Goal: Task Accomplishment & Management: Complete application form

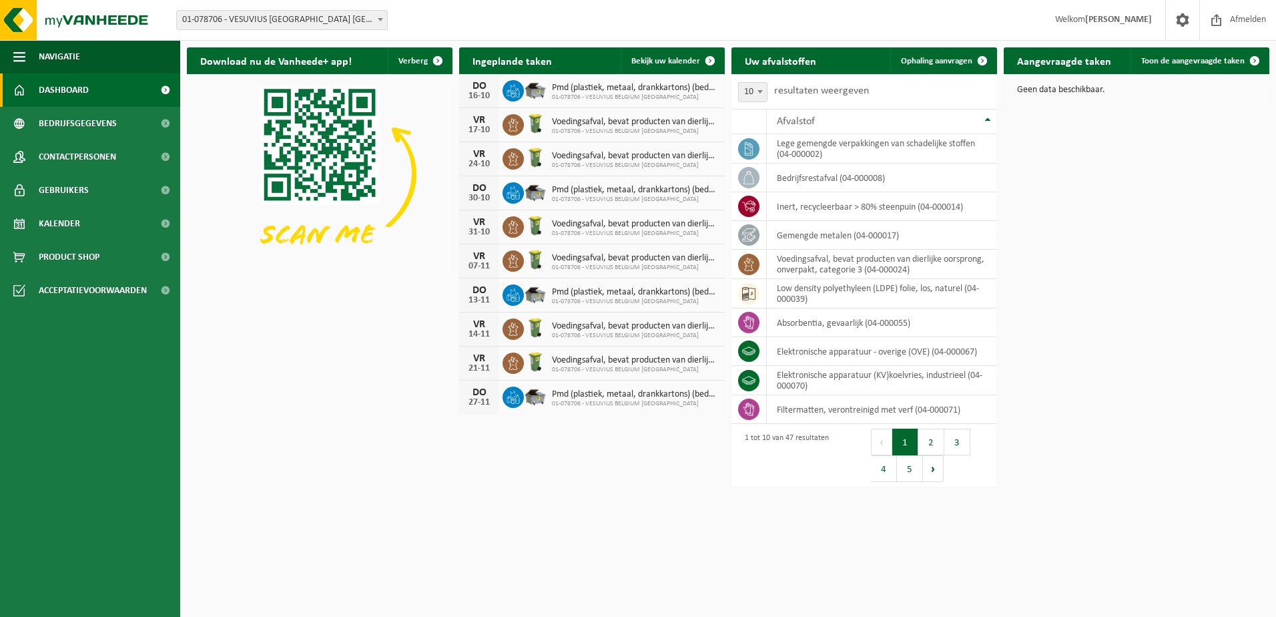
click at [44, 87] on span "Dashboard" at bounding box center [64, 89] width 50 height 33
click at [1064, 65] on h2 "Aangevraagde taken" at bounding box center [1064, 60] width 121 height 26
click at [1208, 57] on span "Toon de aangevraagde taken" at bounding box center [1192, 61] width 103 height 9
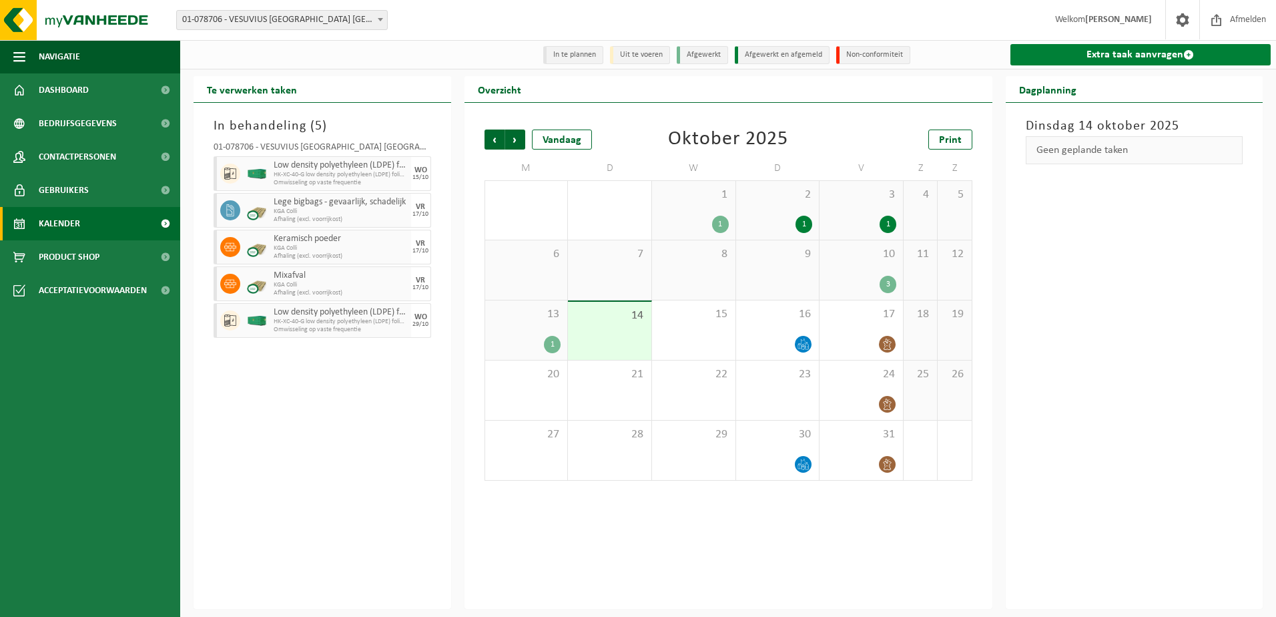
click at [1146, 53] on link "Extra taak aanvragen" at bounding box center [1140, 54] width 261 height 21
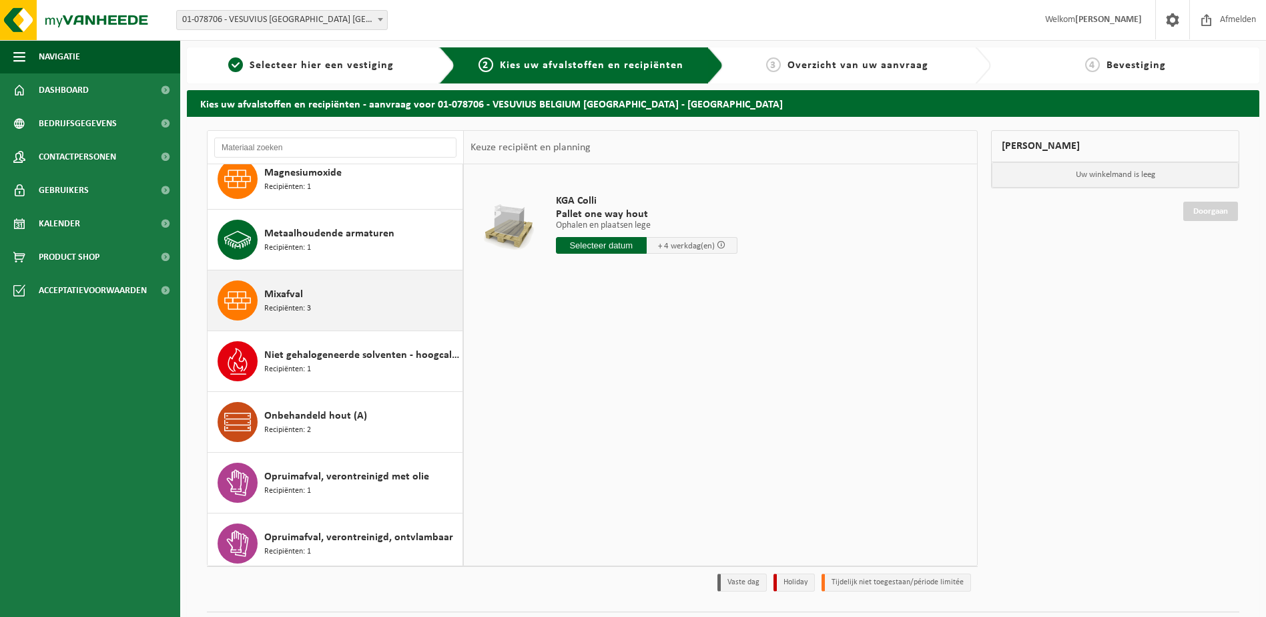
scroll to position [1535, 0]
click at [242, 296] on icon at bounding box center [237, 299] width 27 height 18
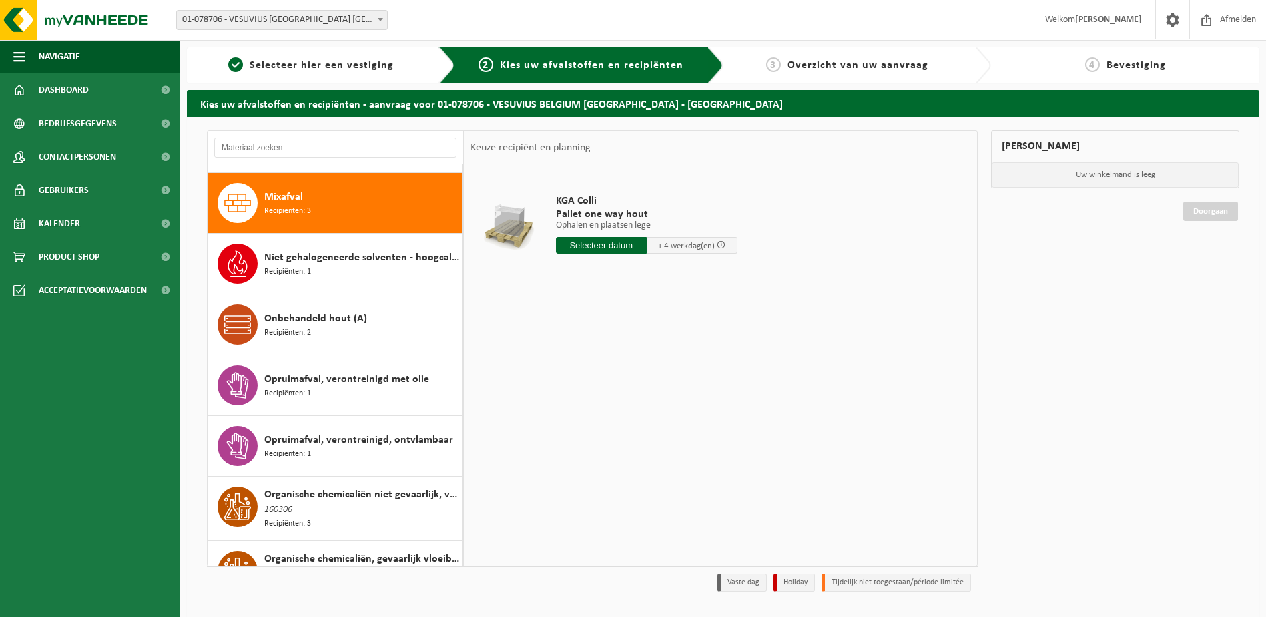
scroll to position [1639, 0]
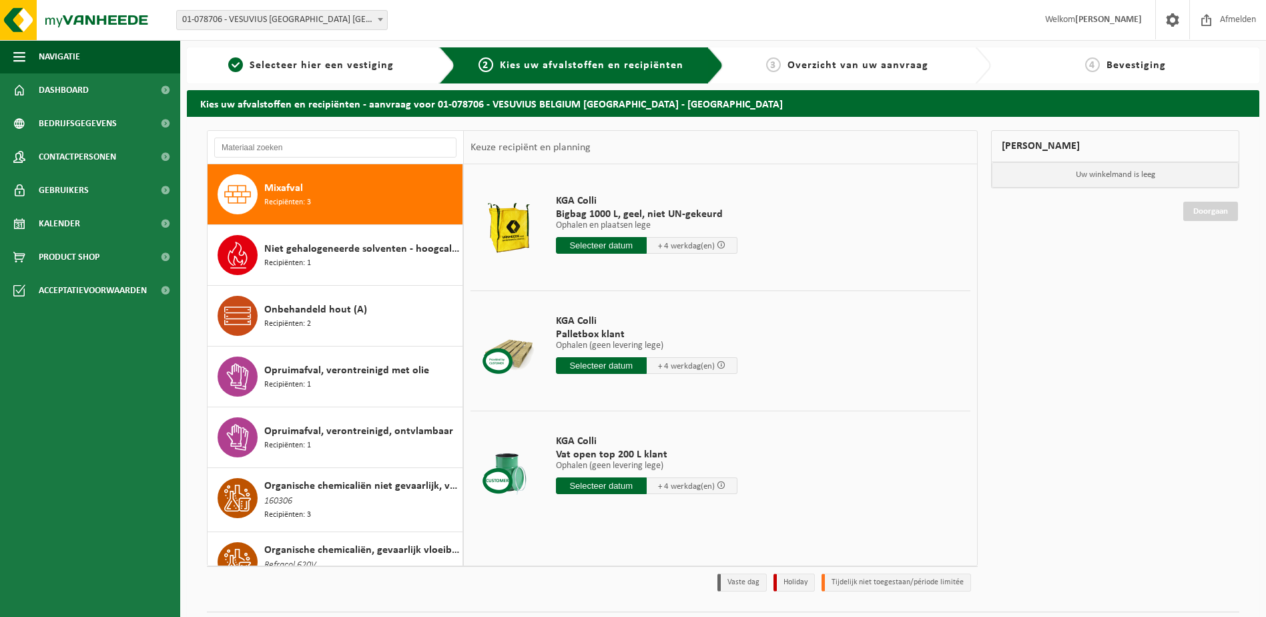
click at [620, 361] on input "text" at bounding box center [601, 365] width 91 height 17
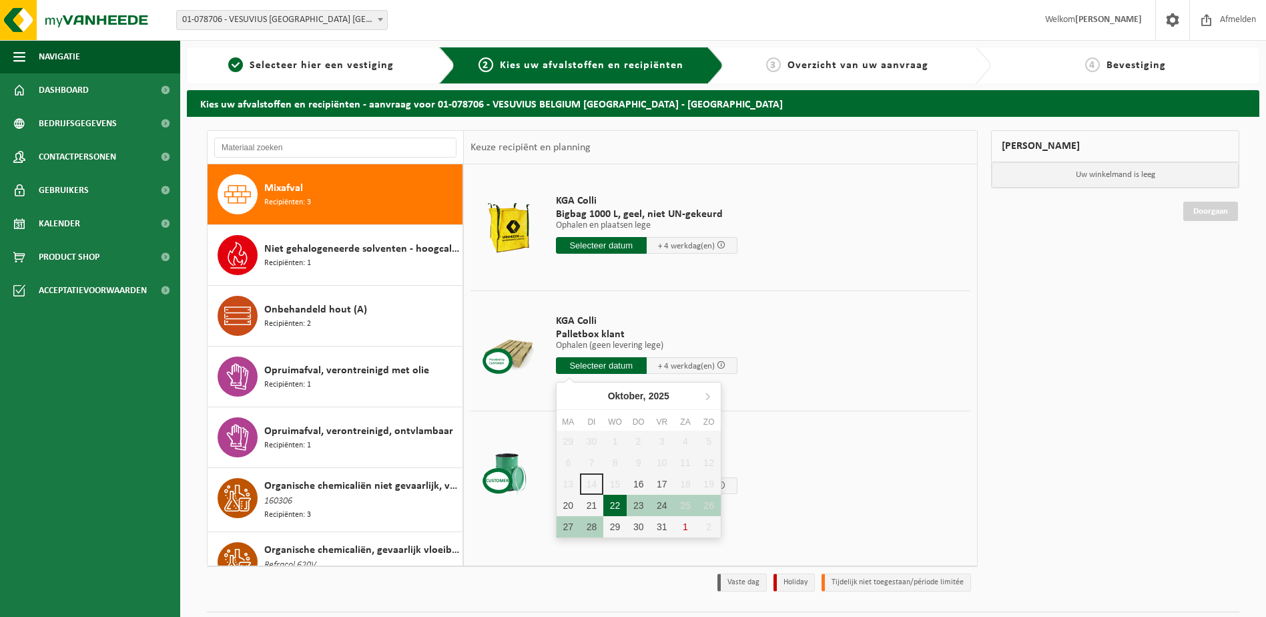
click at [614, 503] on div "22" at bounding box center [614, 504] width 23 height 21
type input "Van 2025-10-22"
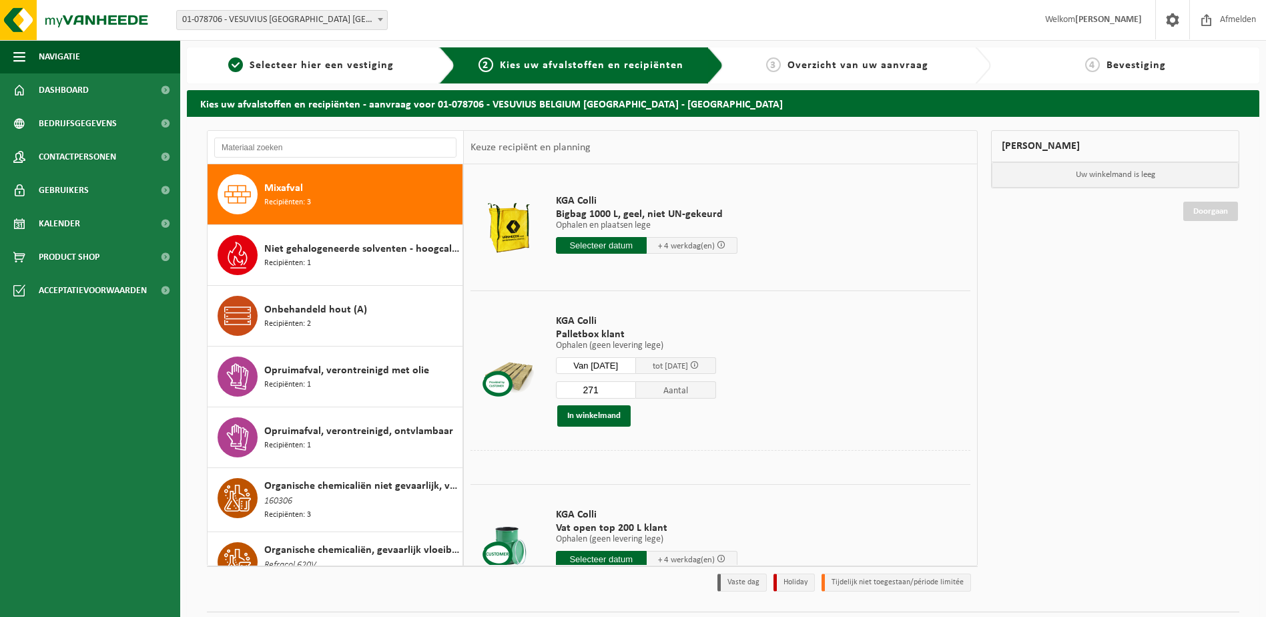
drag, startPoint x: 615, startPoint y: 390, endPoint x: 559, endPoint y: 398, distance: 56.7
click at [570, 391] on input "271" at bounding box center [596, 389] width 80 height 17
type input "13"
click at [597, 413] on button "In winkelmand" at bounding box center [593, 415] width 73 height 21
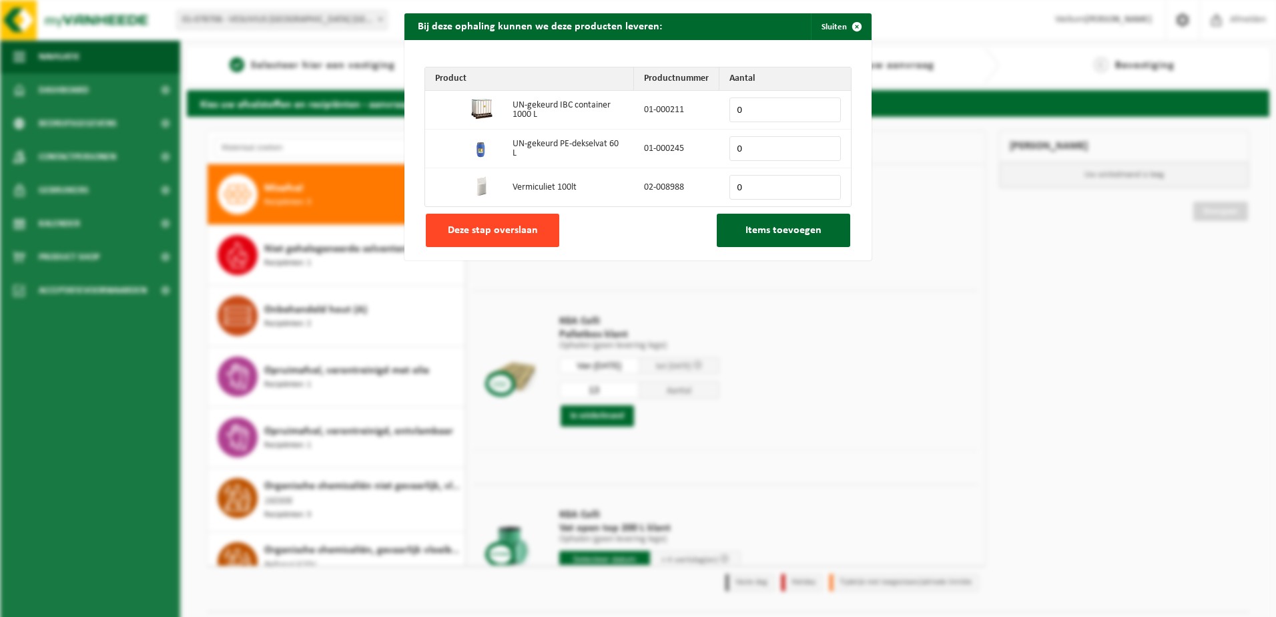
click at [494, 227] on span "Deze stap overslaan" at bounding box center [493, 230] width 90 height 11
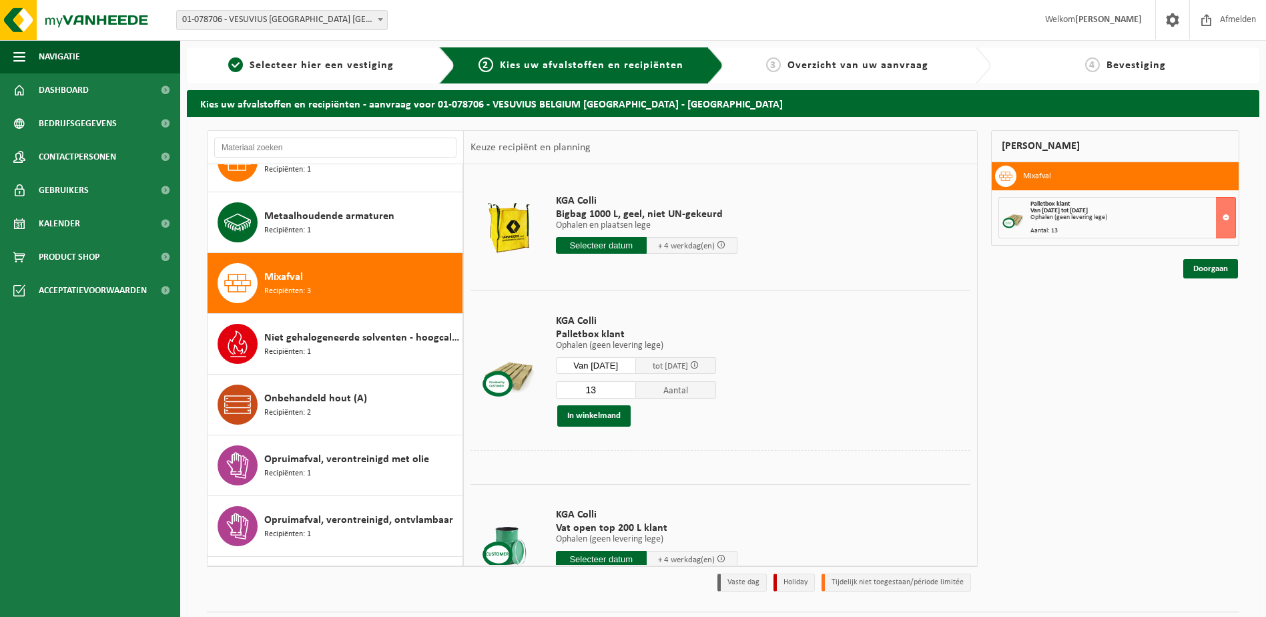
scroll to position [1528, 0]
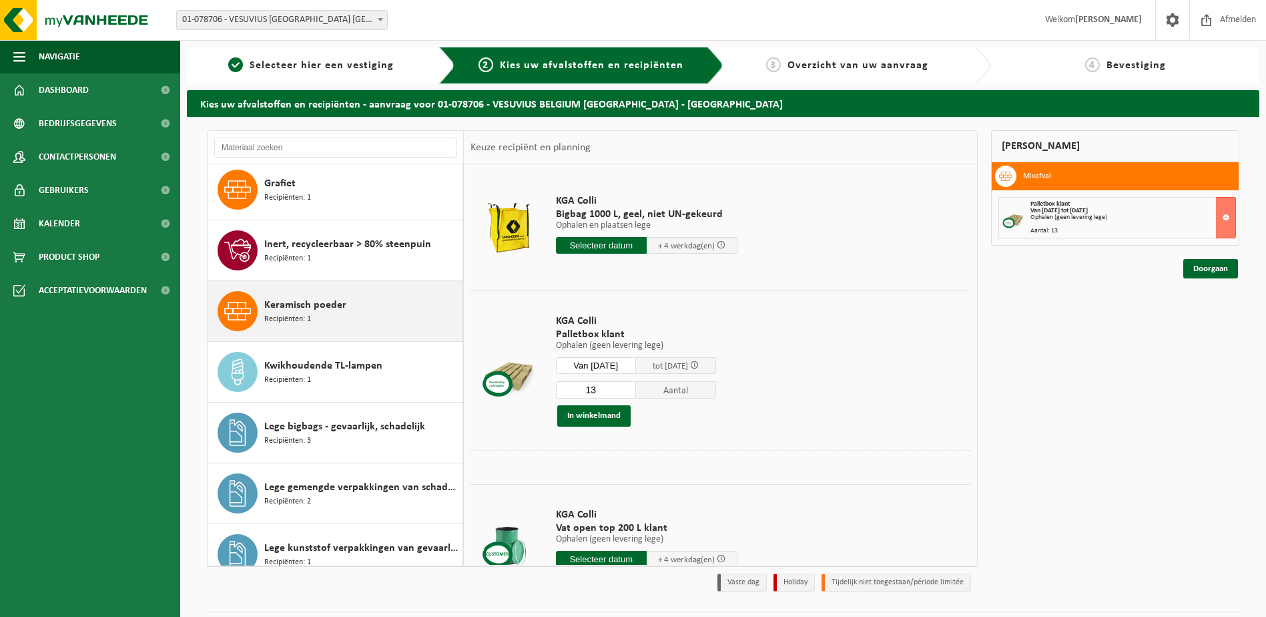
click at [244, 299] on icon at bounding box center [237, 311] width 27 height 27
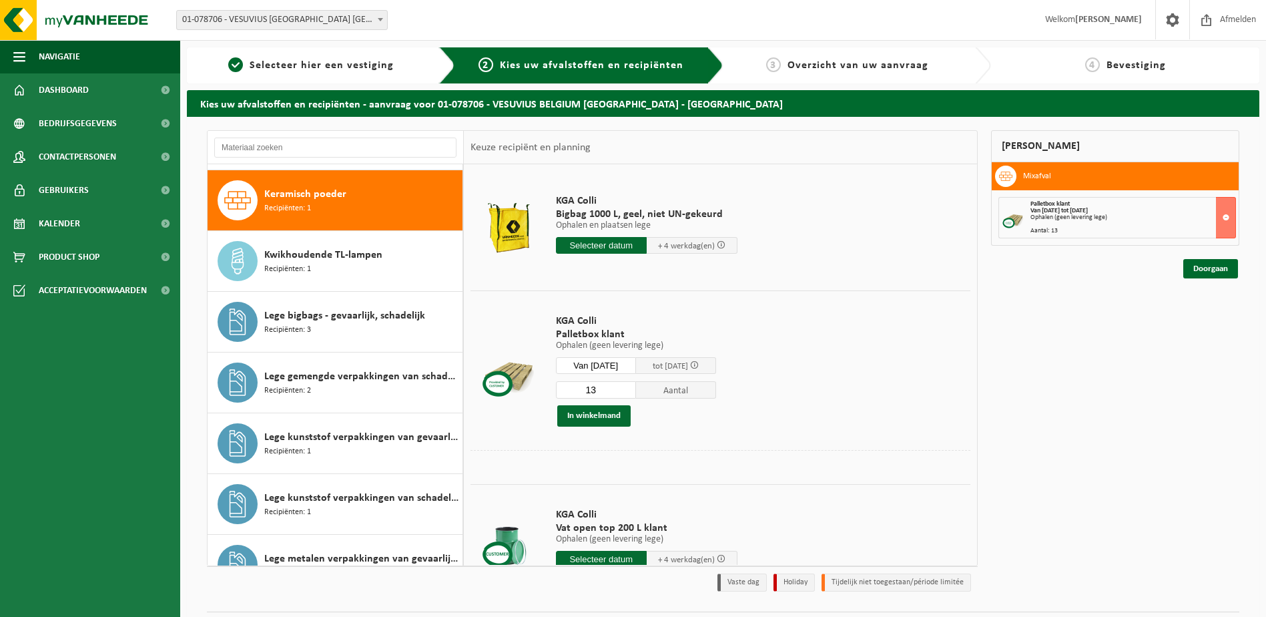
scroll to position [911, 0]
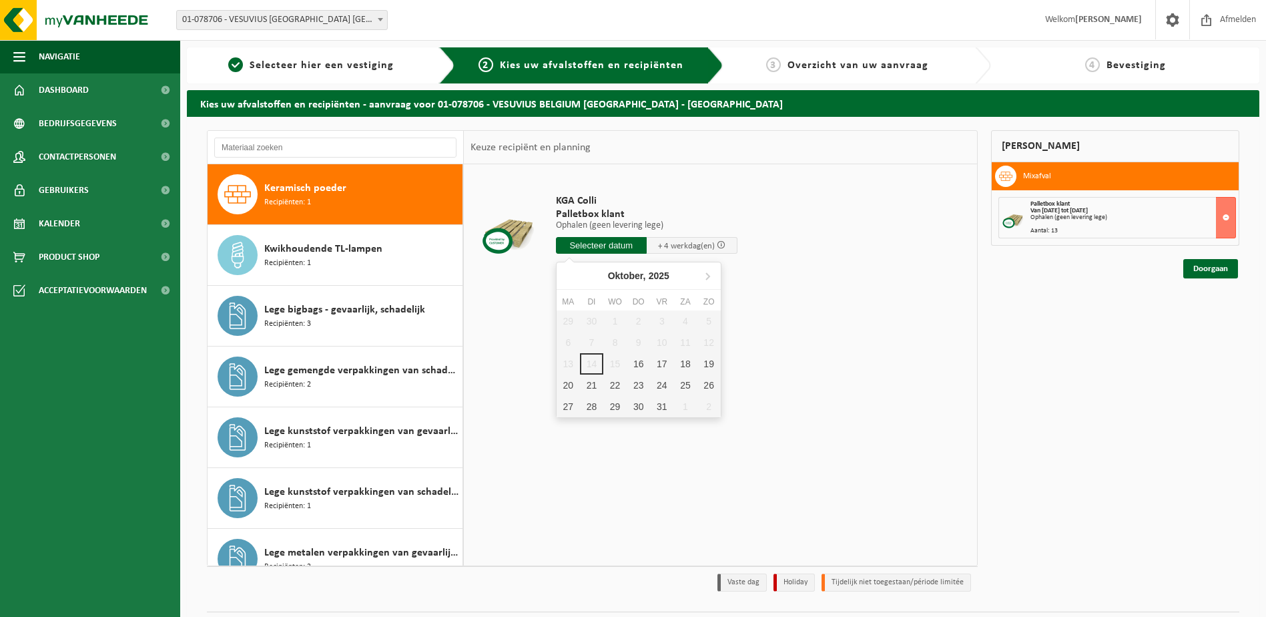
click at [603, 246] on input "text" at bounding box center [601, 245] width 91 height 17
click at [1224, 218] on button at bounding box center [1226, 217] width 20 height 41
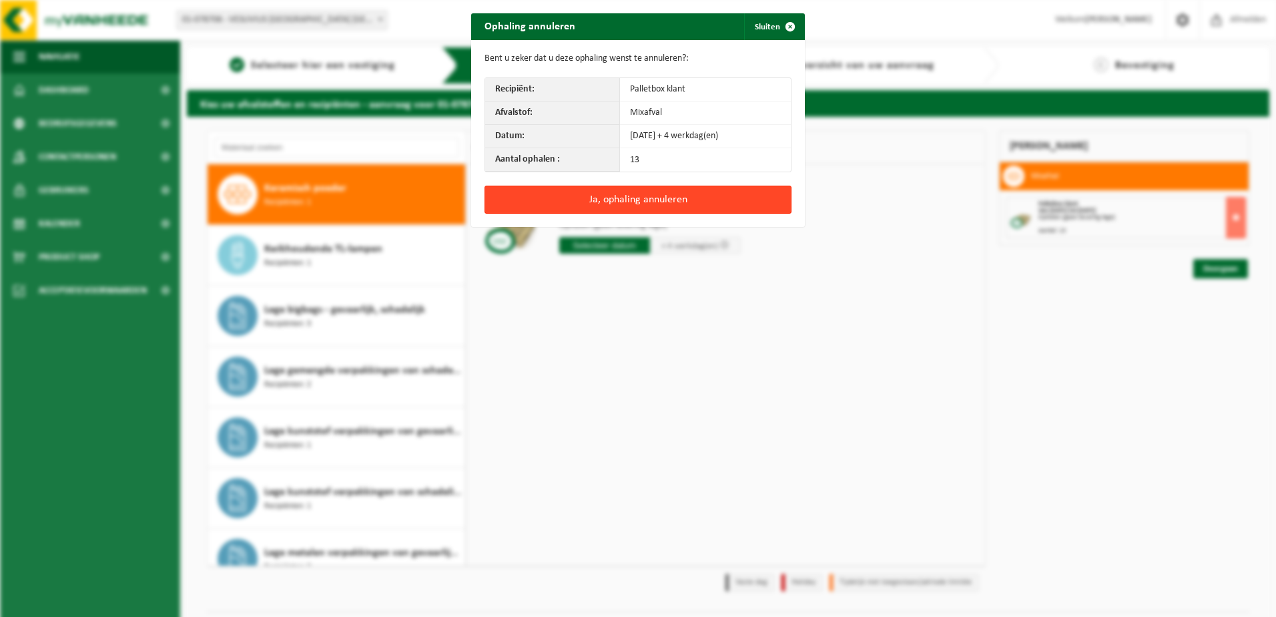
click at [658, 198] on button "Ja, ophaling annuleren" at bounding box center [637, 200] width 307 height 28
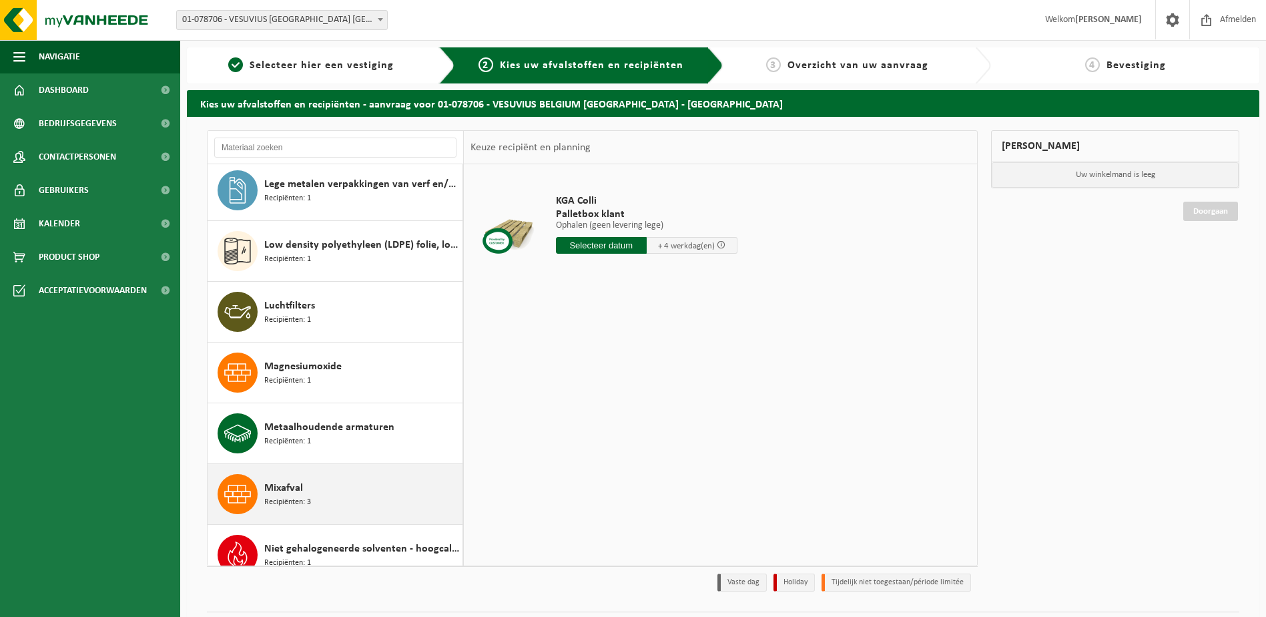
scroll to position [1468, 0]
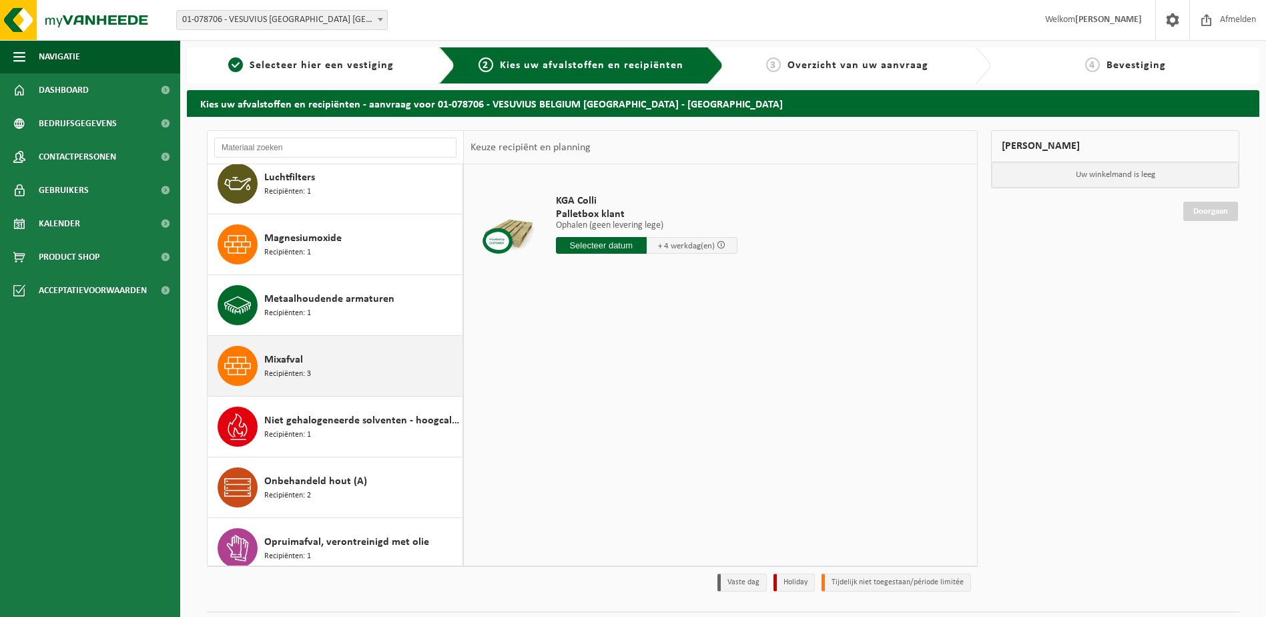
click at [254, 361] on span at bounding box center [238, 366] width 40 height 40
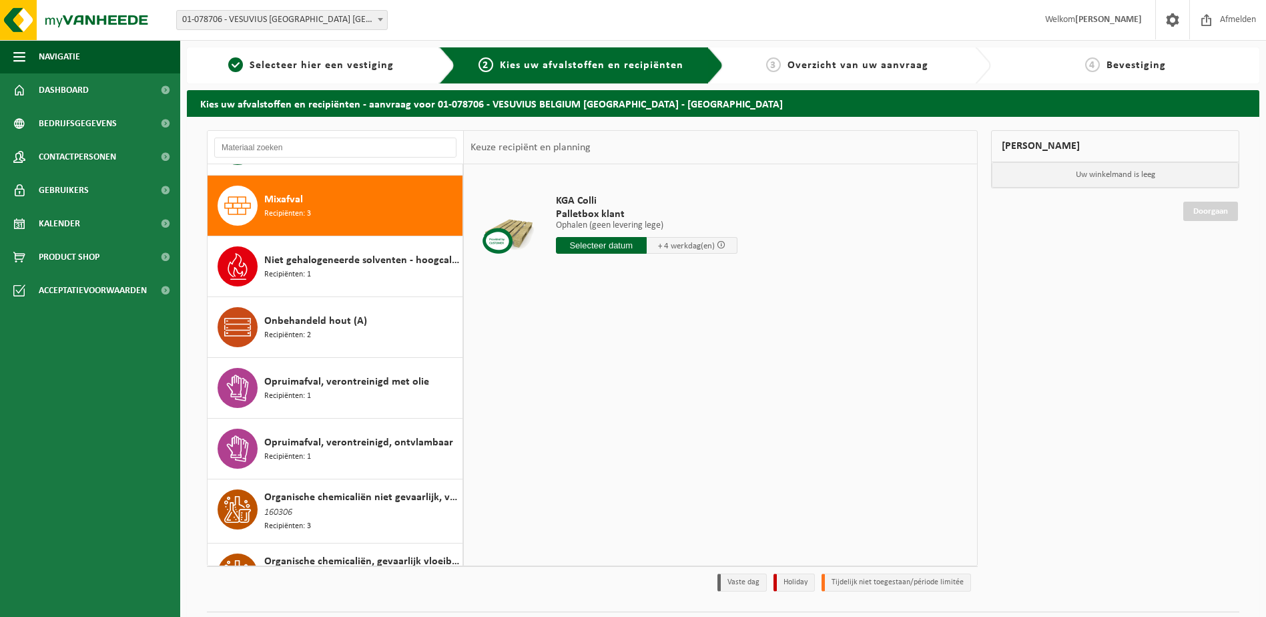
scroll to position [1639, 0]
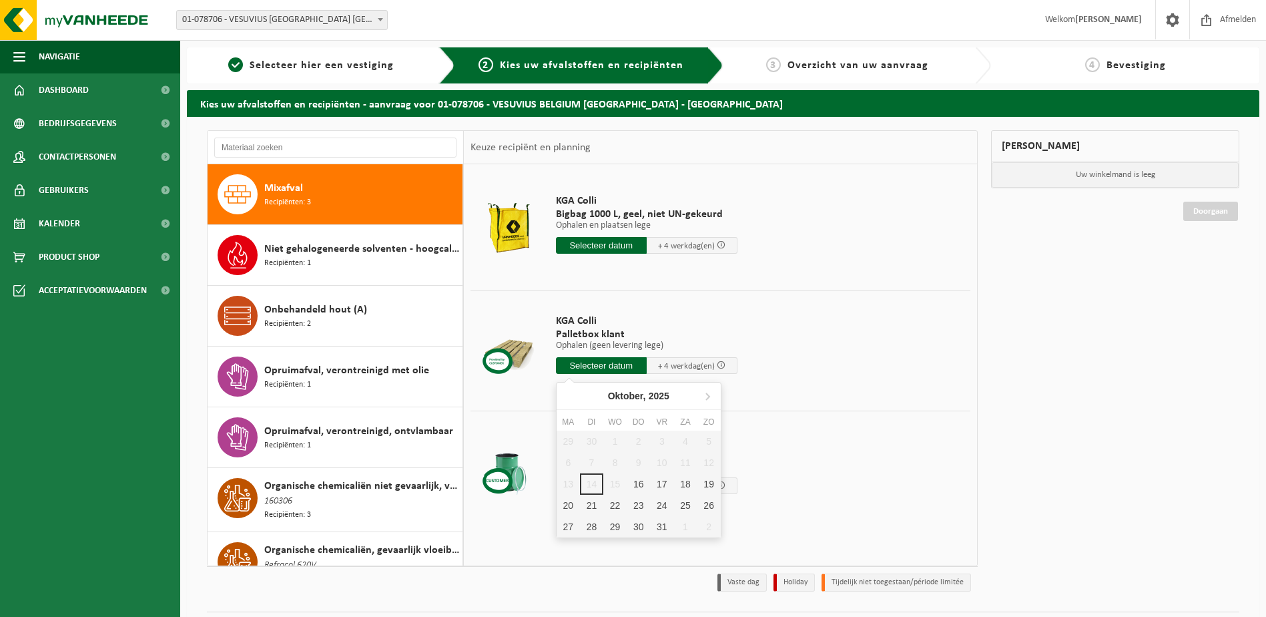
click at [603, 362] on input "text" at bounding box center [601, 365] width 91 height 17
click at [612, 503] on div "22" at bounding box center [614, 504] width 23 height 21
type input "Van 2025-10-22"
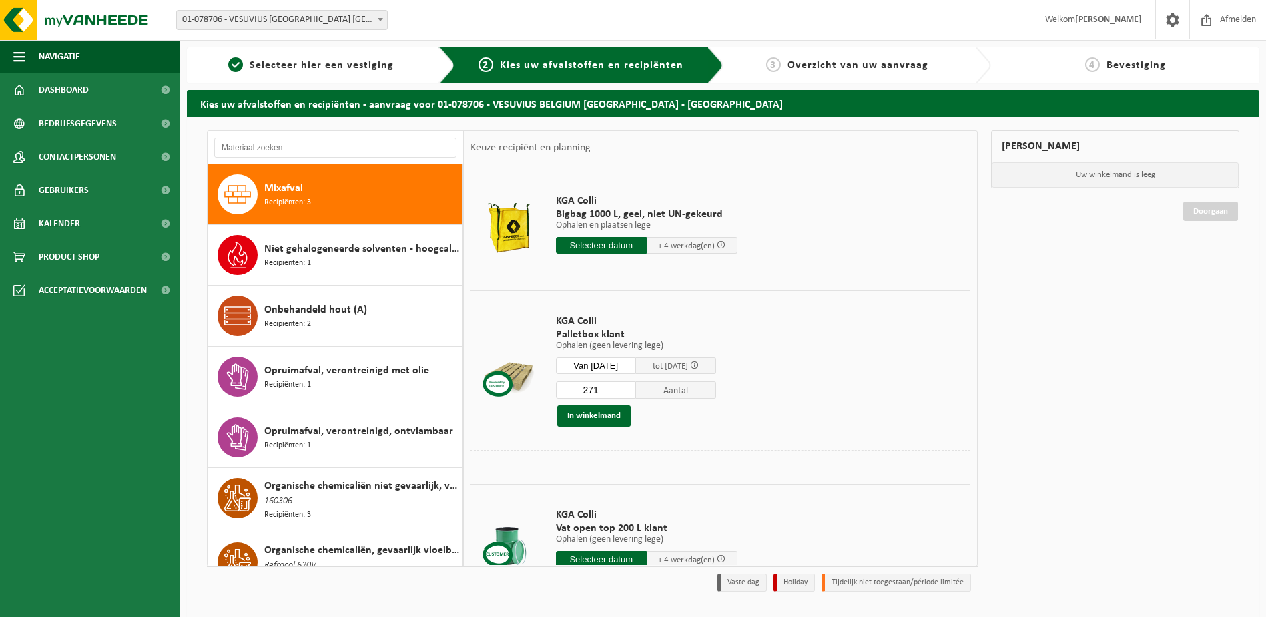
drag, startPoint x: 548, startPoint y: 385, endPoint x: 497, endPoint y: 390, distance: 51.6
click at [504, 386] on tr "KGA Colli Palletbox klant Ophalen (geen levering lege) Ophalen (geen levering l…" at bounding box center [720, 369] width 500 height 159
type input "13"
click at [595, 412] on button "In winkelmand" at bounding box center [593, 415] width 73 height 21
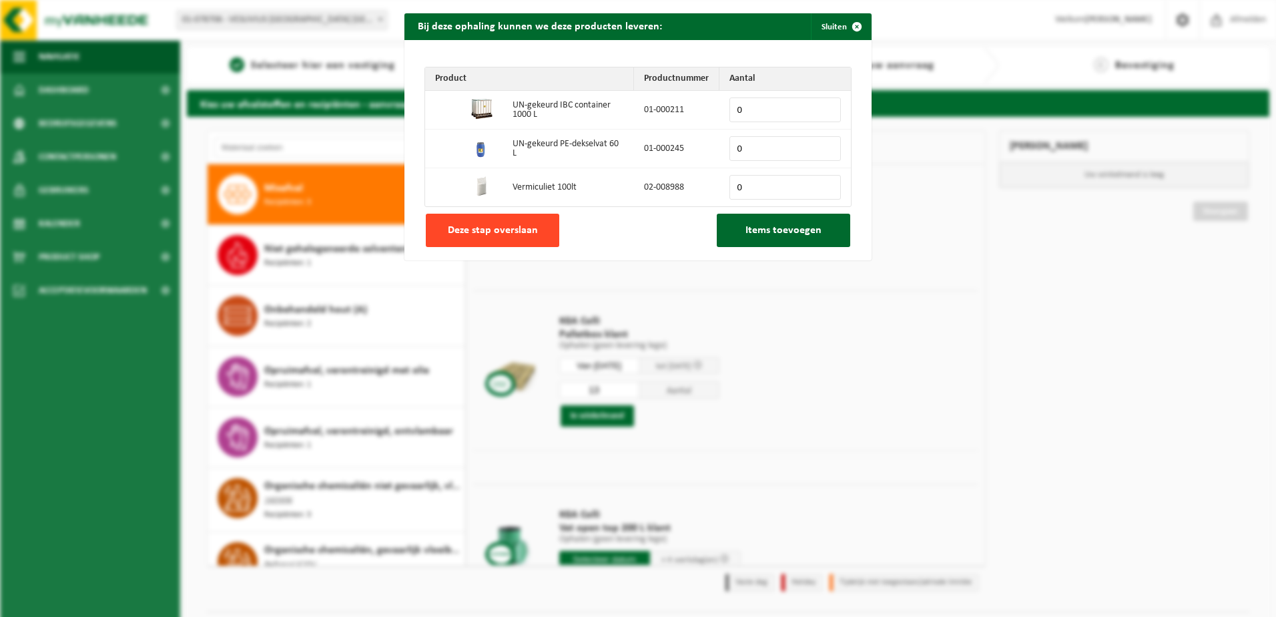
click at [472, 225] on span "Deze stap overslaan" at bounding box center [493, 230] width 90 height 11
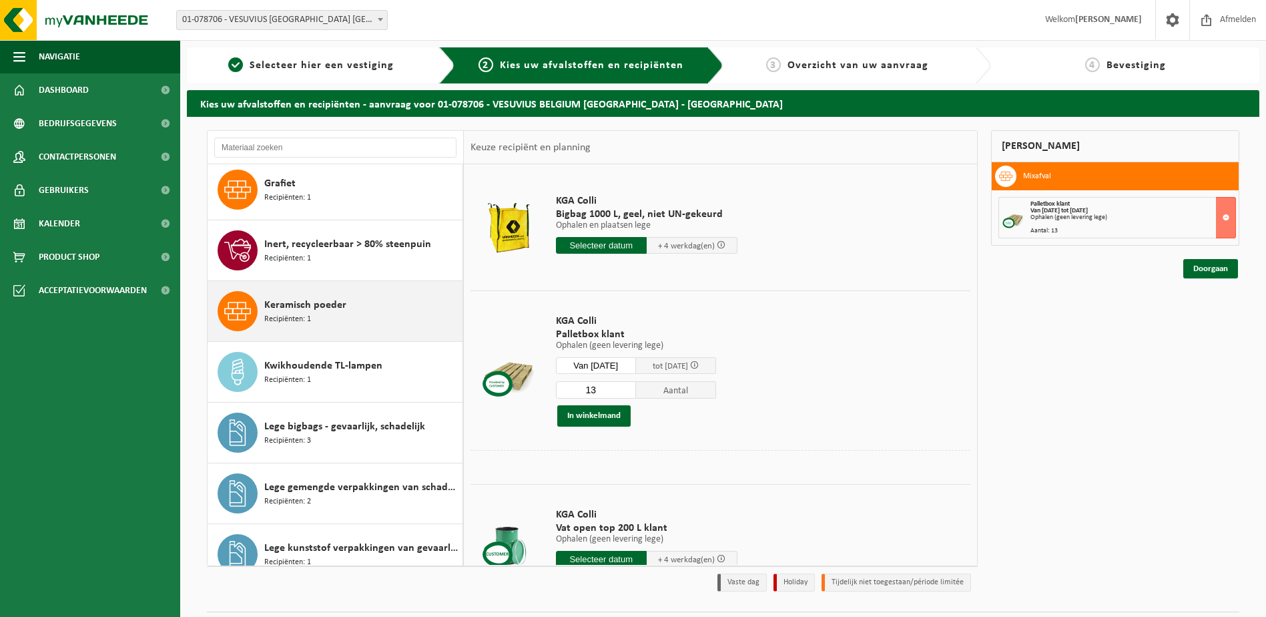
click at [235, 303] on icon at bounding box center [237, 311] width 27 height 27
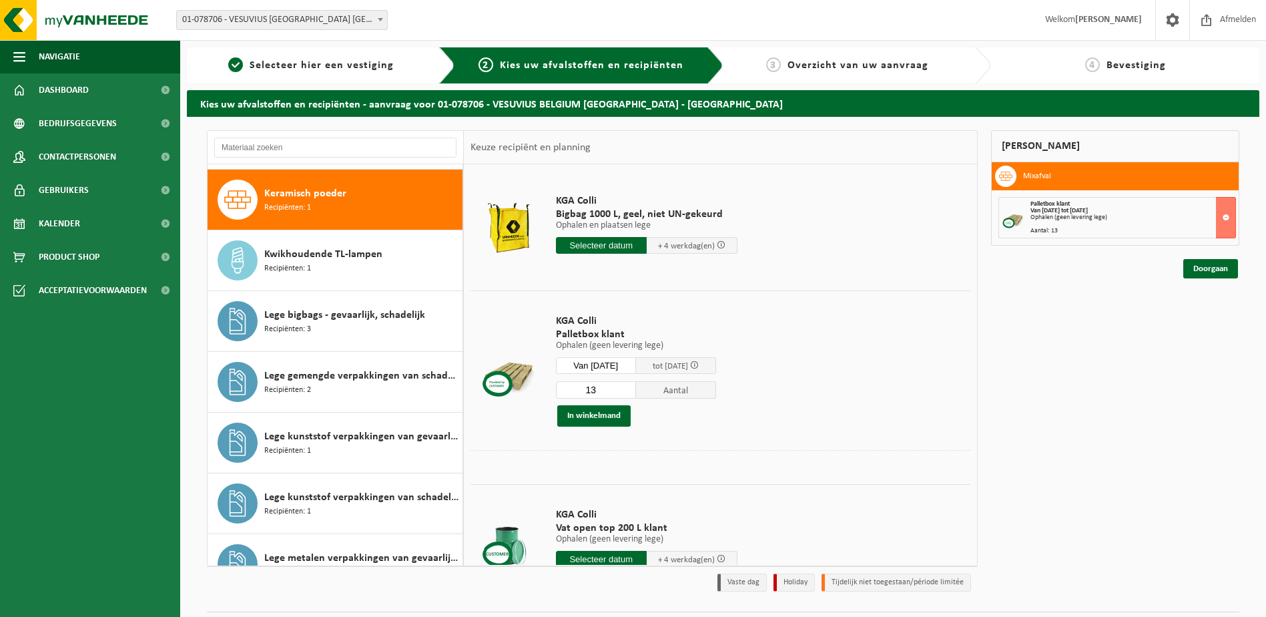
scroll to position [911, 0]
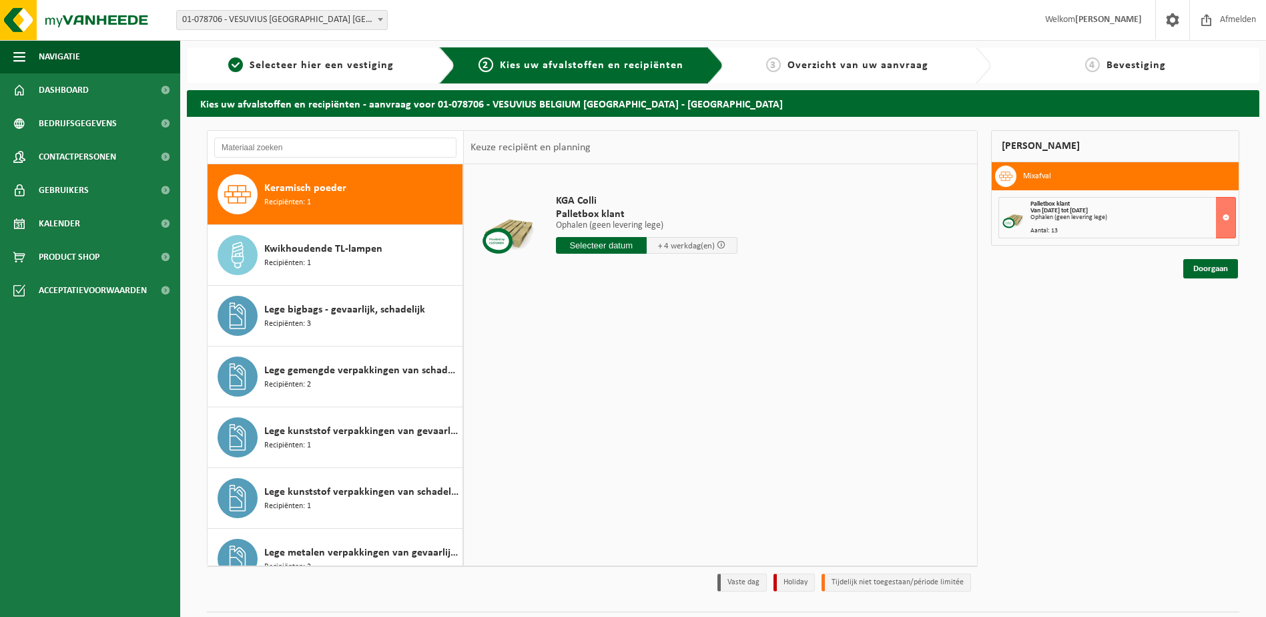
click at [615, 242] on input "text" at bounding box center [601, 245] width 91 height 17
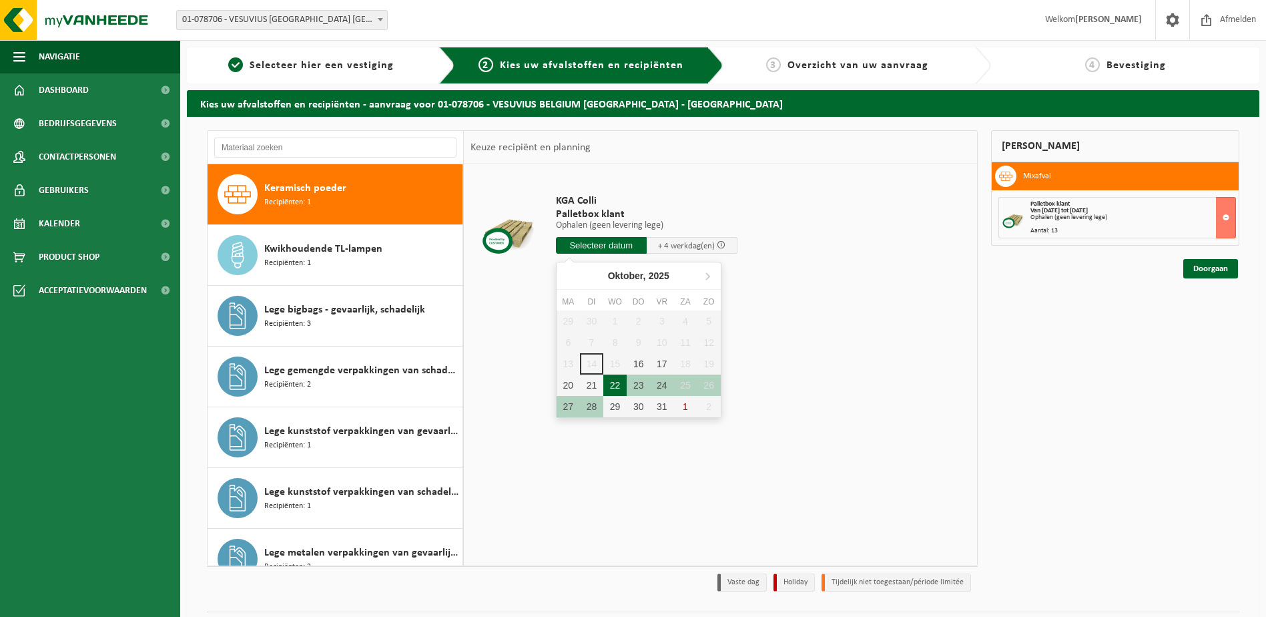
click at [617, 382] on div "22" at bounding box center [614, 384] width 23 height 21
type input "Van 2025-10-22"
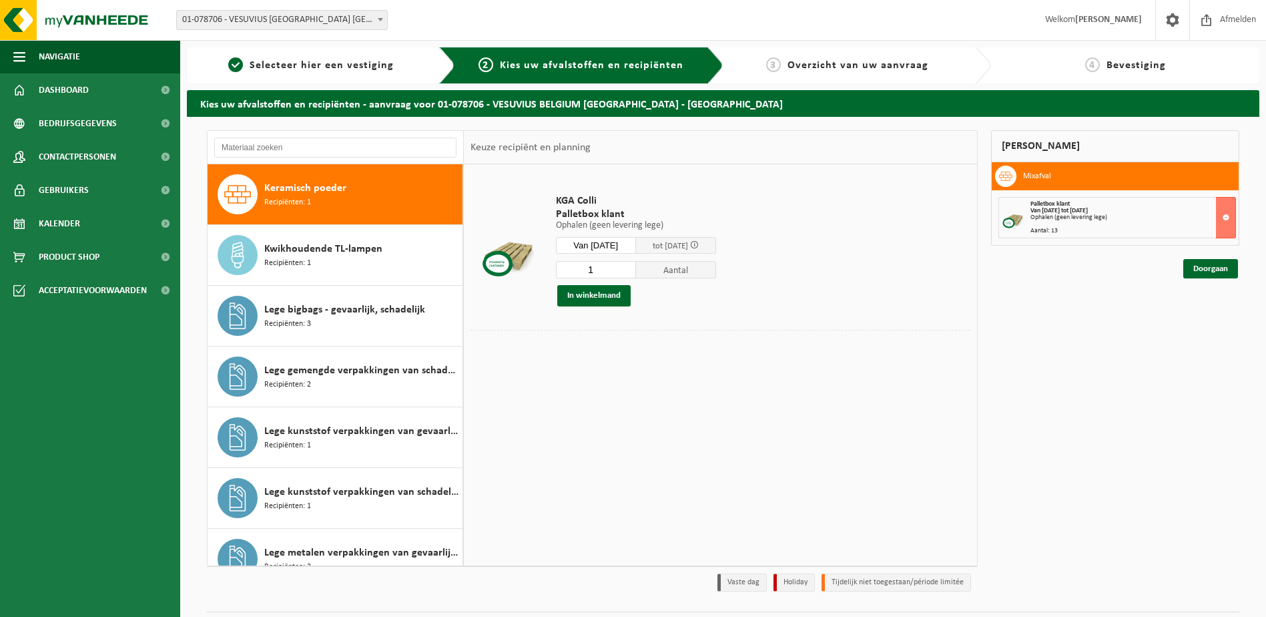
click at [609, 269] on input "1" at bounding box center [596, 269] width 80 height 17
type input "11"
click at [593, 294] on button "In winkelmand" at bounding box center [593, 295] width 73 height 21
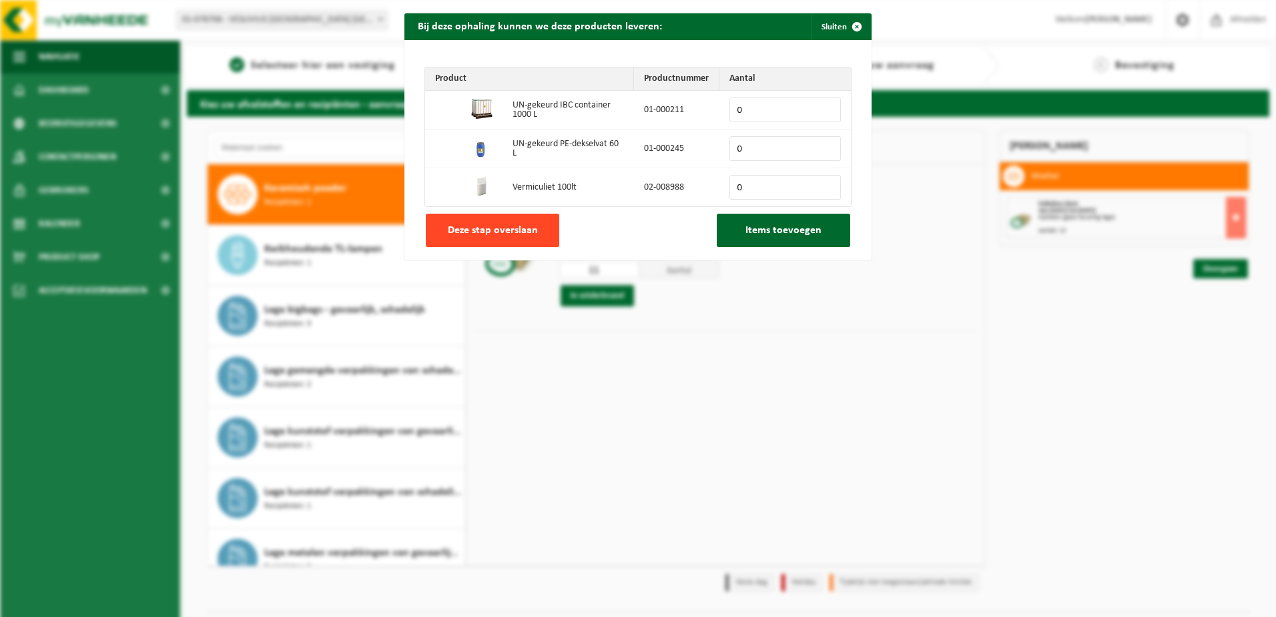
click at [514, 228] on span "Deze stap overslaan" at bounding box center [493, 230] width 90 height 11
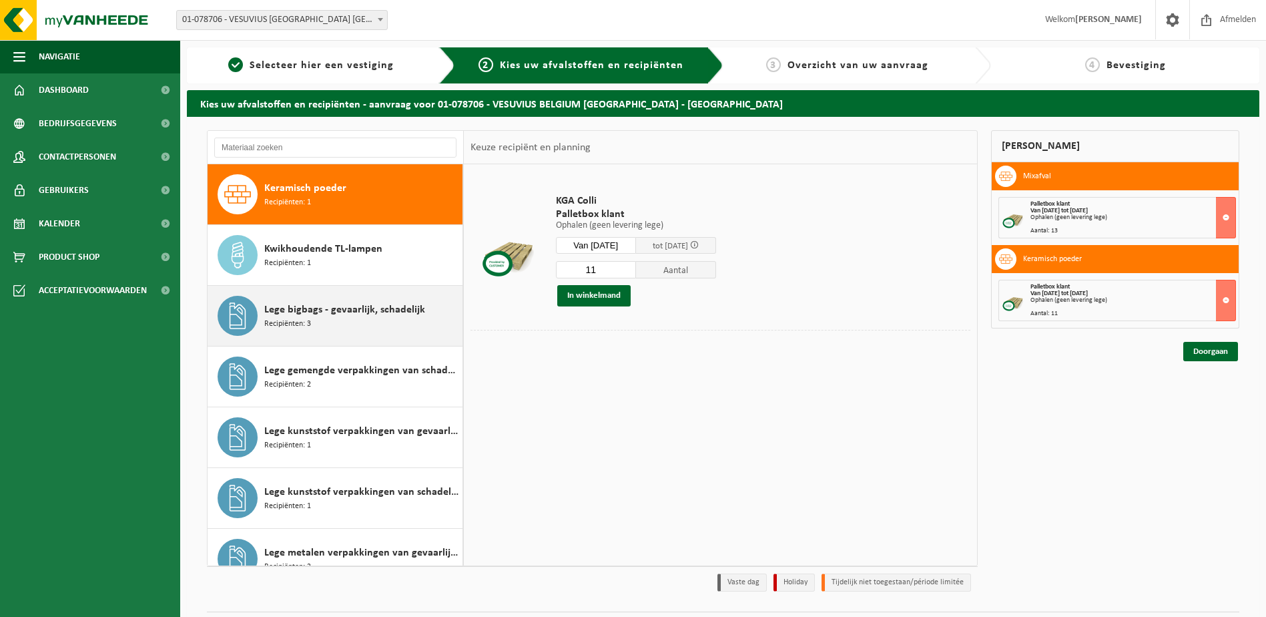
click at [306, 318] on span "Recipiënten: 3" at bounding box center [287, 324] width 47 height 13
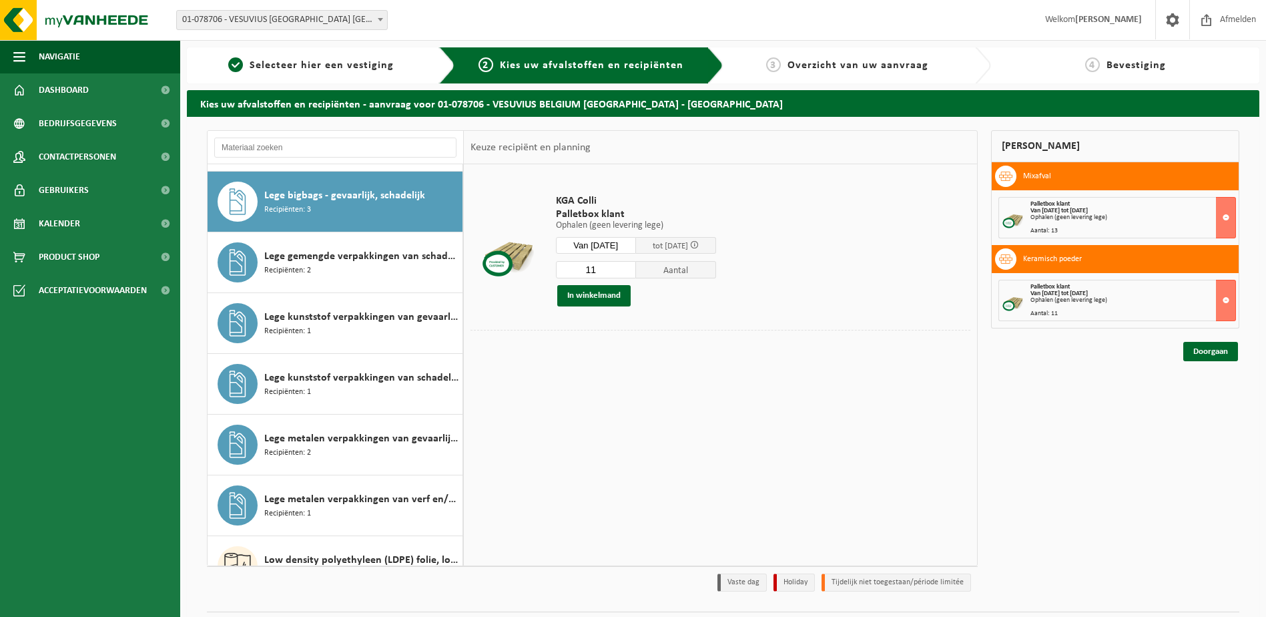
scroll to position [1032, 0]
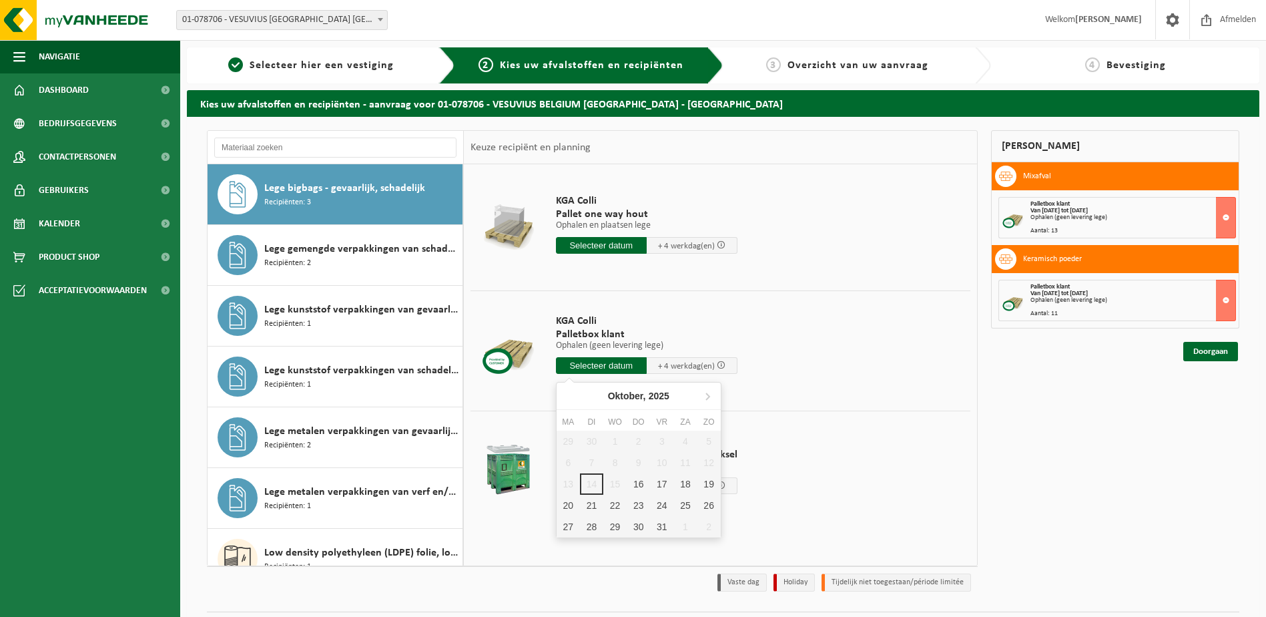
click at [622, 364] on input "text" at bounding box center [601, 365] width 91 height 17
click at [617, 500] on div "22" at bounding box center [614, 504] width 23 height 21
type input "Van 2025-10-22"
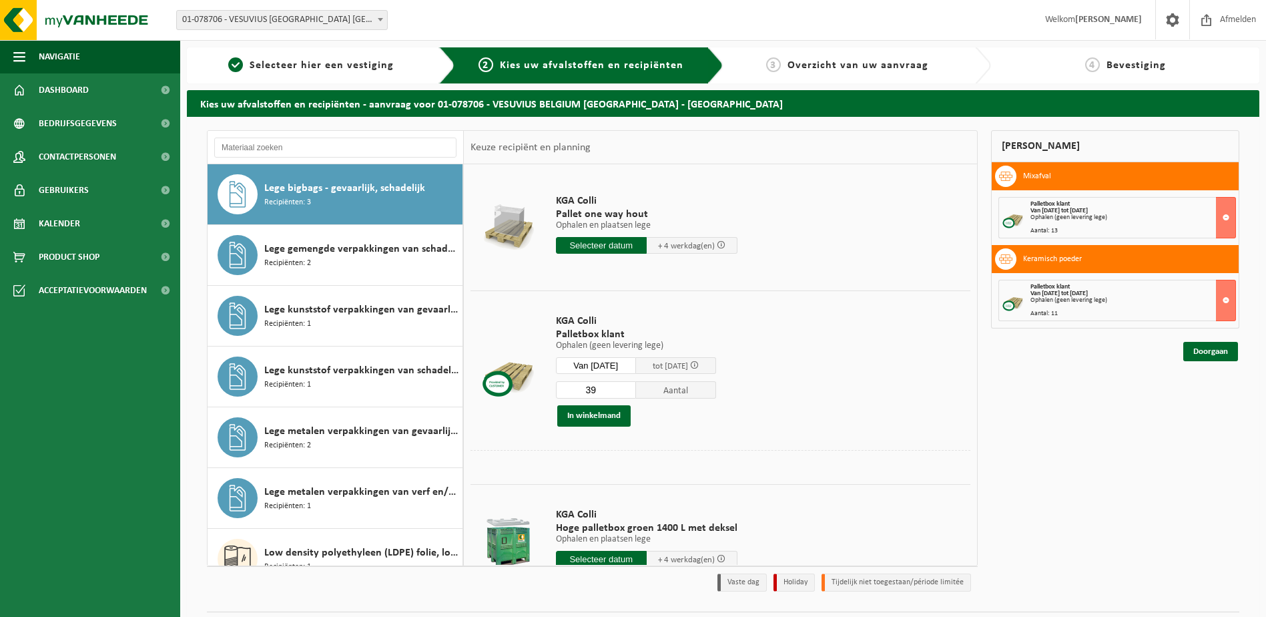
drag, startPoint x: 612, startPoint y: 389, endPoint x: 456, endPoint y: 406, distance: 157.0
click at [498, 393] on tr "KGA Colli Palletbox klant Ophalen (geen levering lege) Ophalen (geen levering l…" at bounding box center [720, 369] width 500 height 159
type input "2"
click at [597, 416] on button "In winkelmand" at bounding box center [593, 415] width 73 height 21
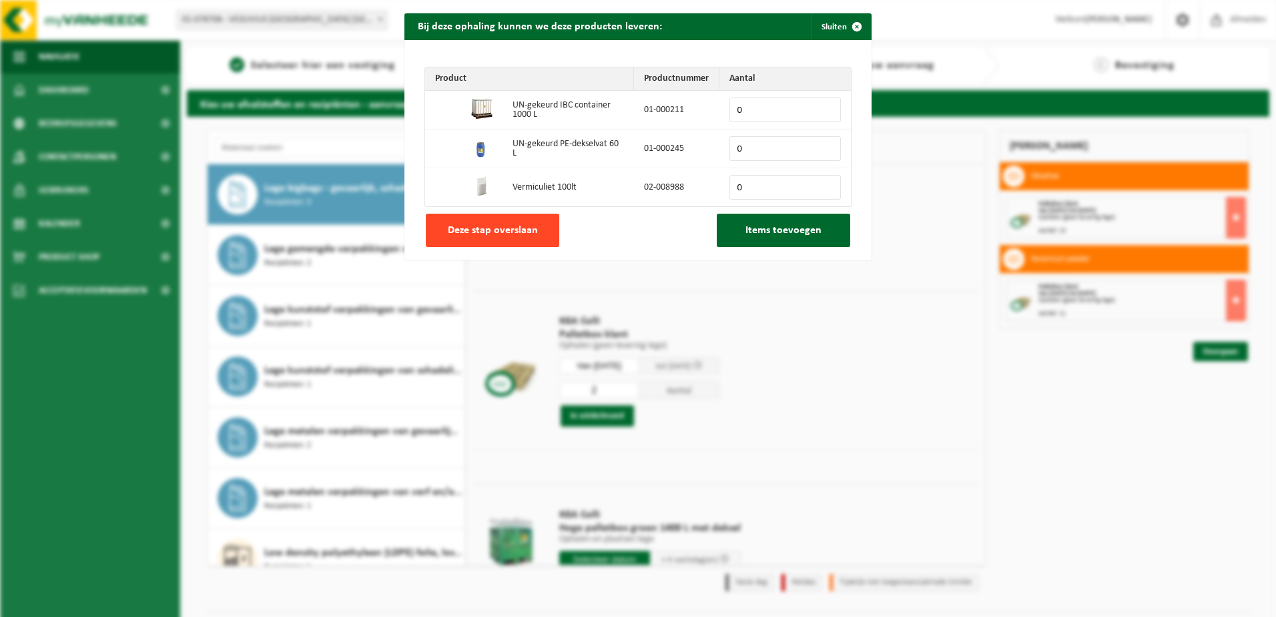
click at [478, 233] on span "Deze stap overslaan" at bounding box center [493, 230] width 90 height 11
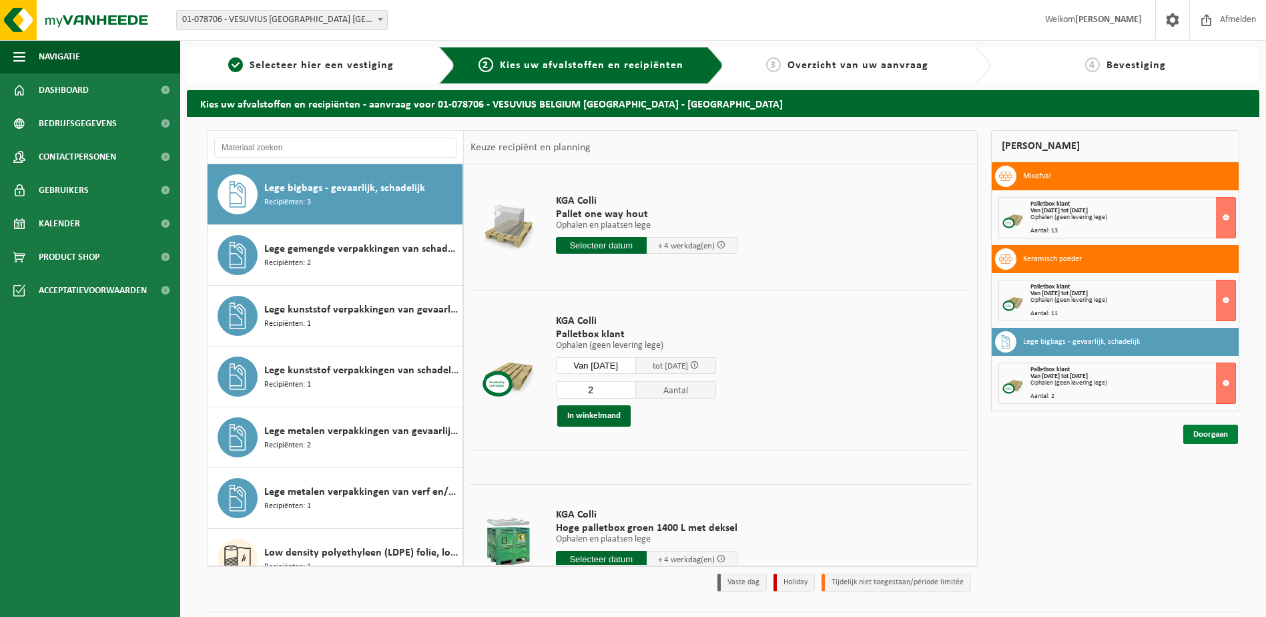
click at [1212, 432] on link "Doorgaan" at bounding box center [1210, 433] width 55 height 19
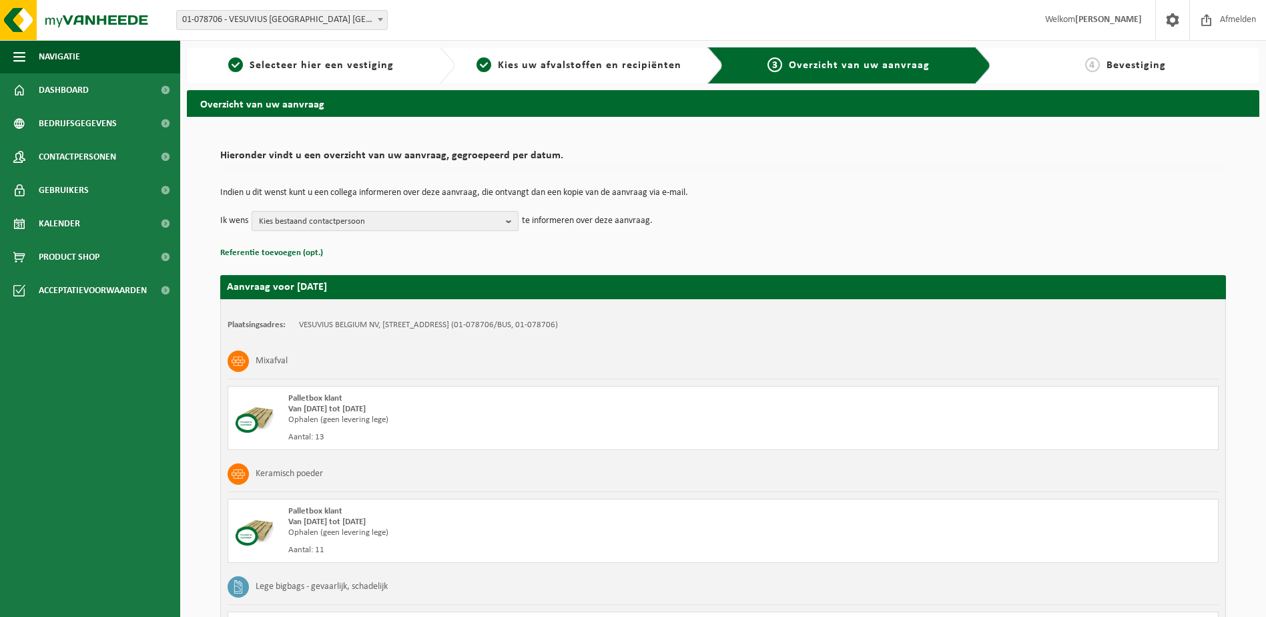
click at [508, 220] on b "button" at bounding box center [512, 221] width 12 height 19
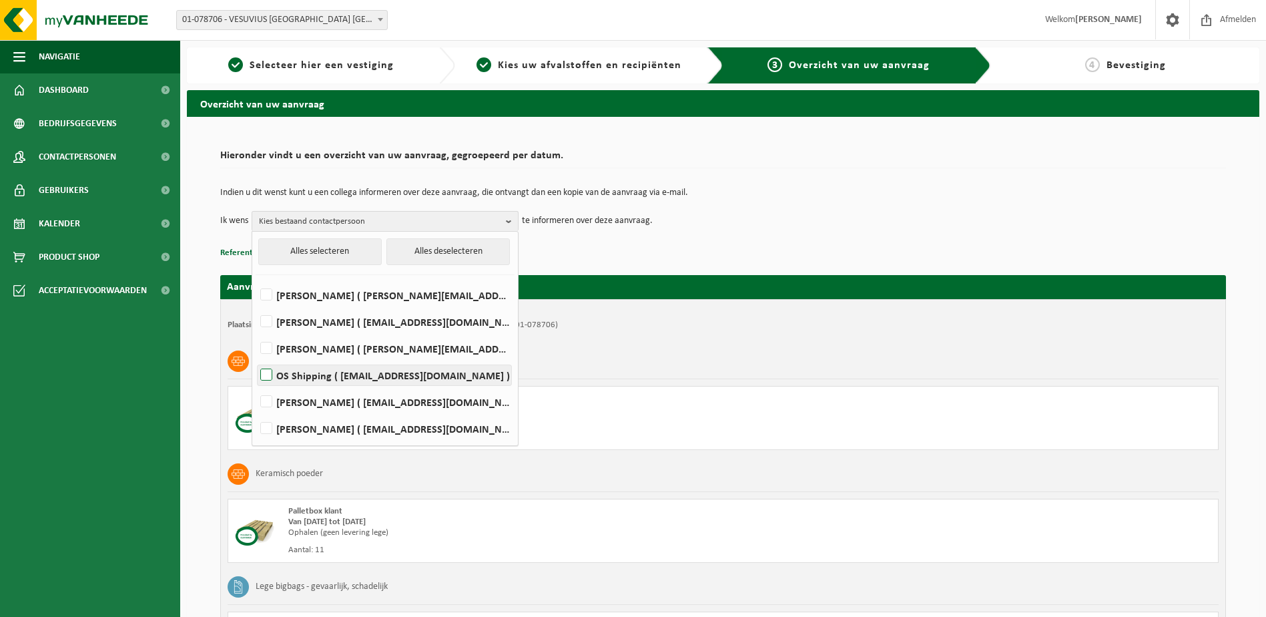
click at [266, 376] on label "OS Shipping ( os.shipping@vesuvius.com )" at bounding box center [385, 375] width 254 height 20
click at [256, 358] on input "OS Shipping ( os.shipping@vesuvius.com )" at bounding box center [255, 358] width 1 height 1
checkbox input "true"
click at [268, 402] on label "Koen Smets ( koen.smets@vesuvius.com )" at bounding box center [385, 402] width 254 height 20
click at [256, 385] on input "Koen Smets ( koen.smets@vesuvius.com )" at bounding box center [255, 384] width 1 height 1
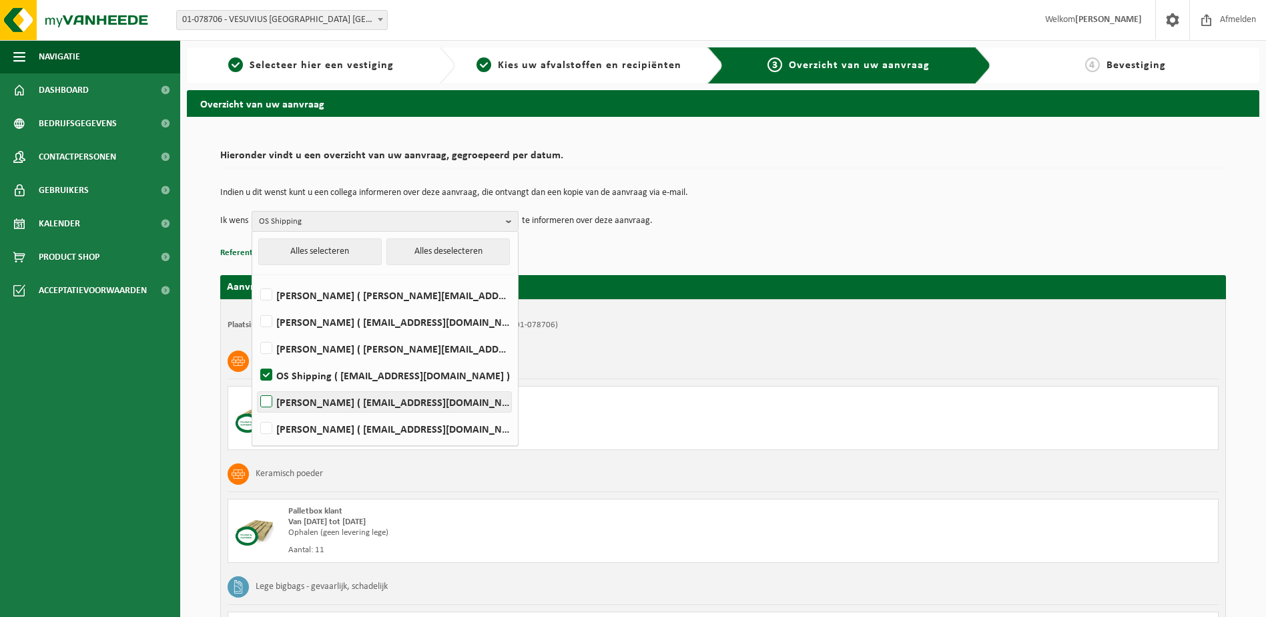
checkbox input "true"
click at [711, 357] on div "Mixafval" at bounding box center [723, 361] width 991 height 35
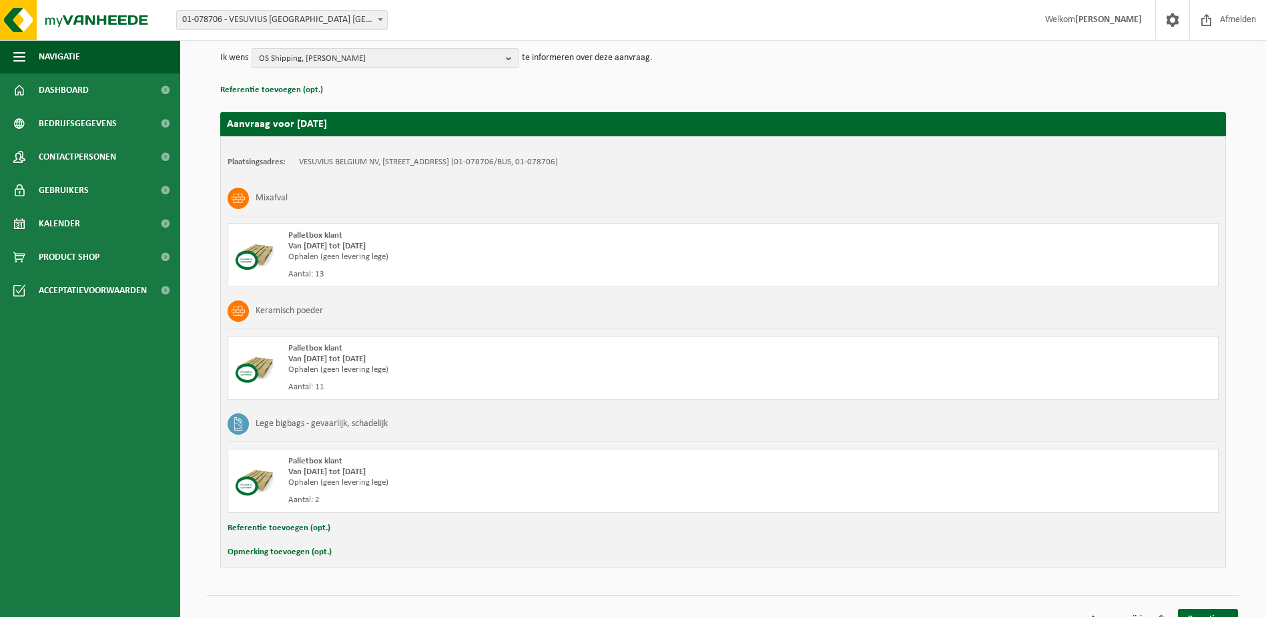
scroll to position [181, 0]
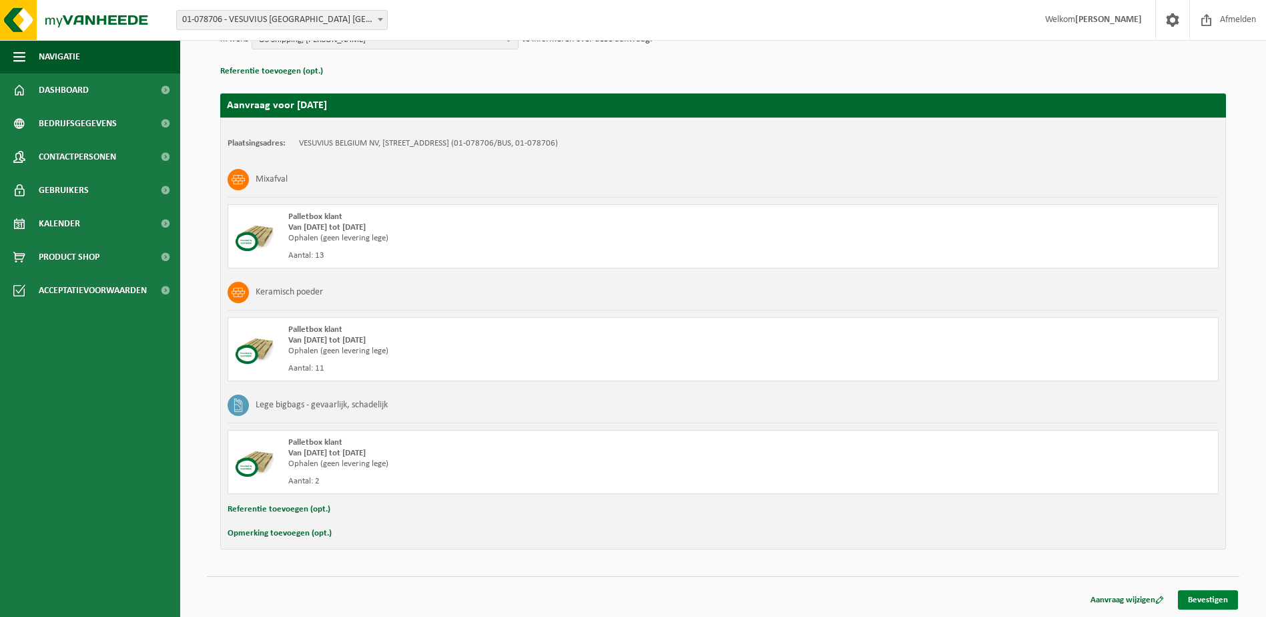
click at [1206, 598] on link "Bevestigen" at bounding box center [1208, 599] width 60 height 19
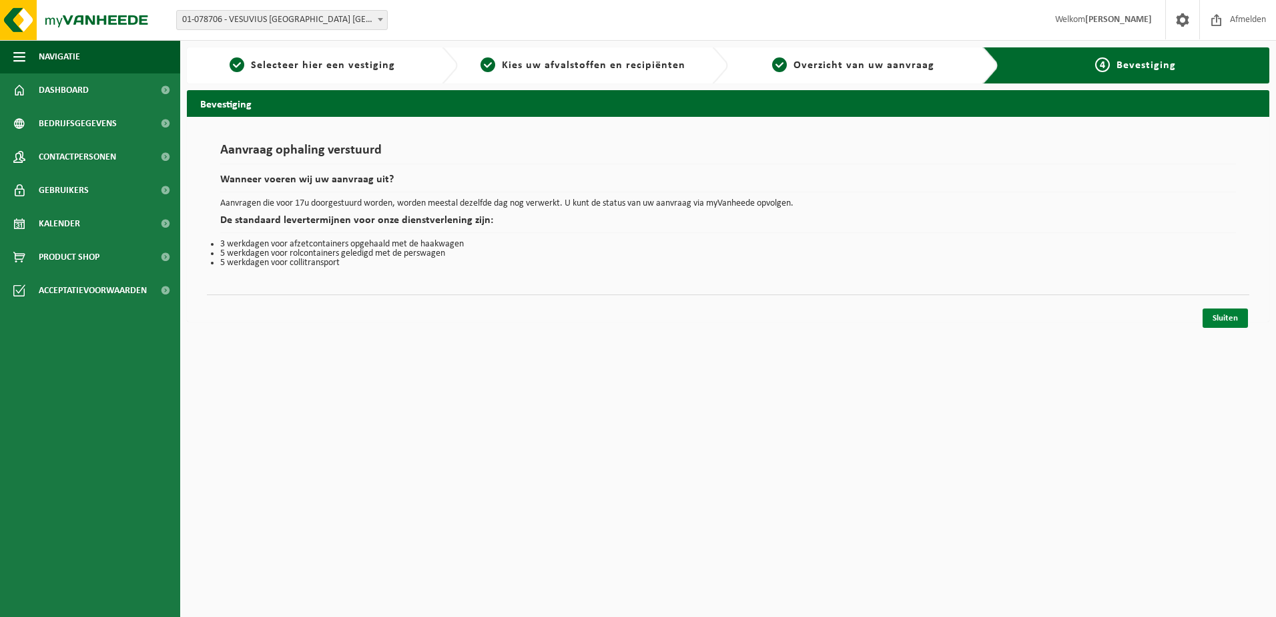
click at [1221, 314] on link "Sluiten" at bounding box center [1224, 317] width 45 height 19
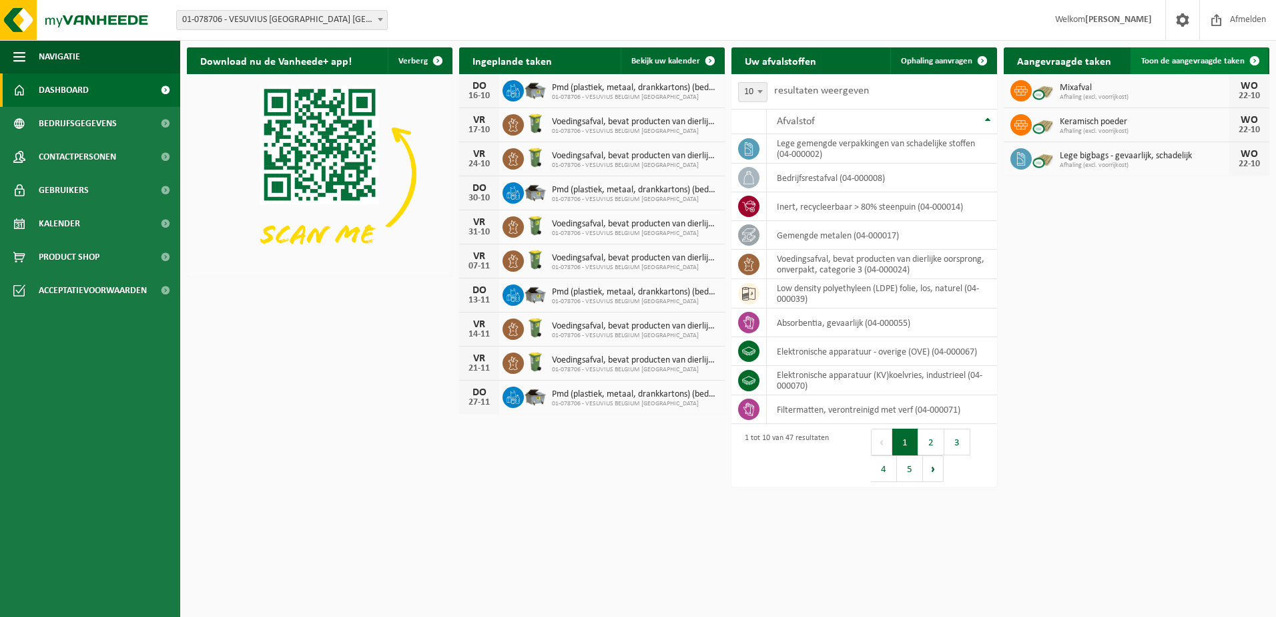
click at [1176, 57] on span "Toon de aangevraagde taken" at bounding box center [1192, 61] width 103 height 9
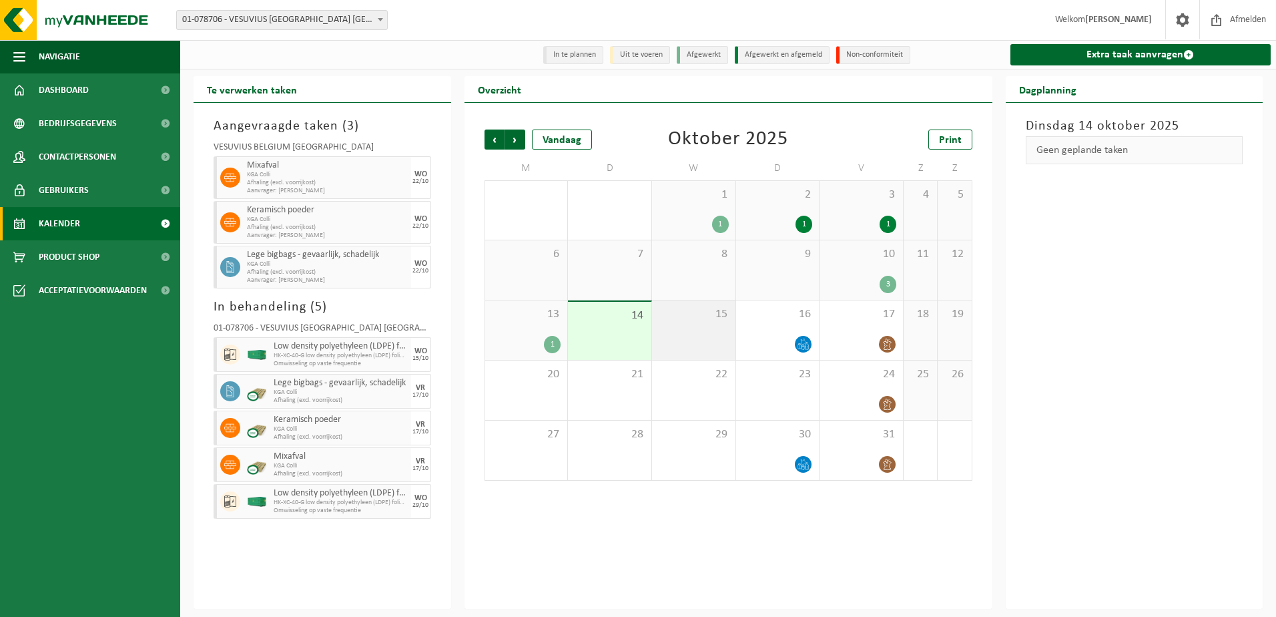
click at [705, 326] on div "15" at bounding box center [693, 329] width 83 height 59
click at [792, 325] on div "16" at bounding box center [777, 329] width 83 height 59
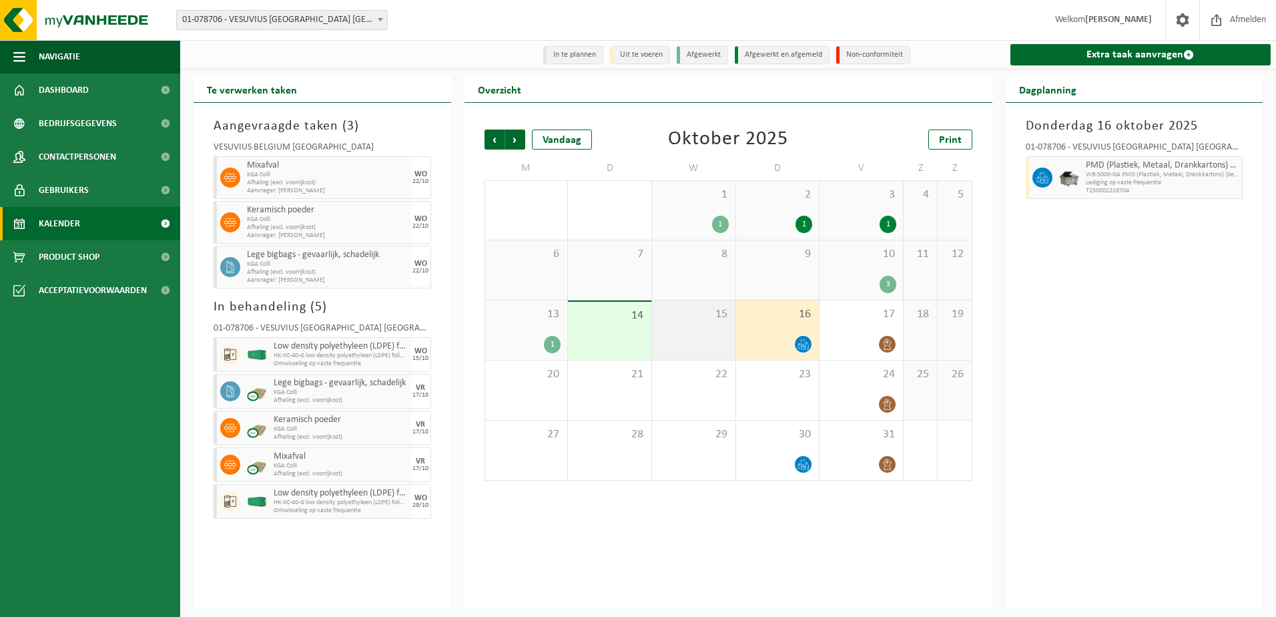
click at [677, 320] on span "15" at bounding box center [694, 314] width 70 height 15
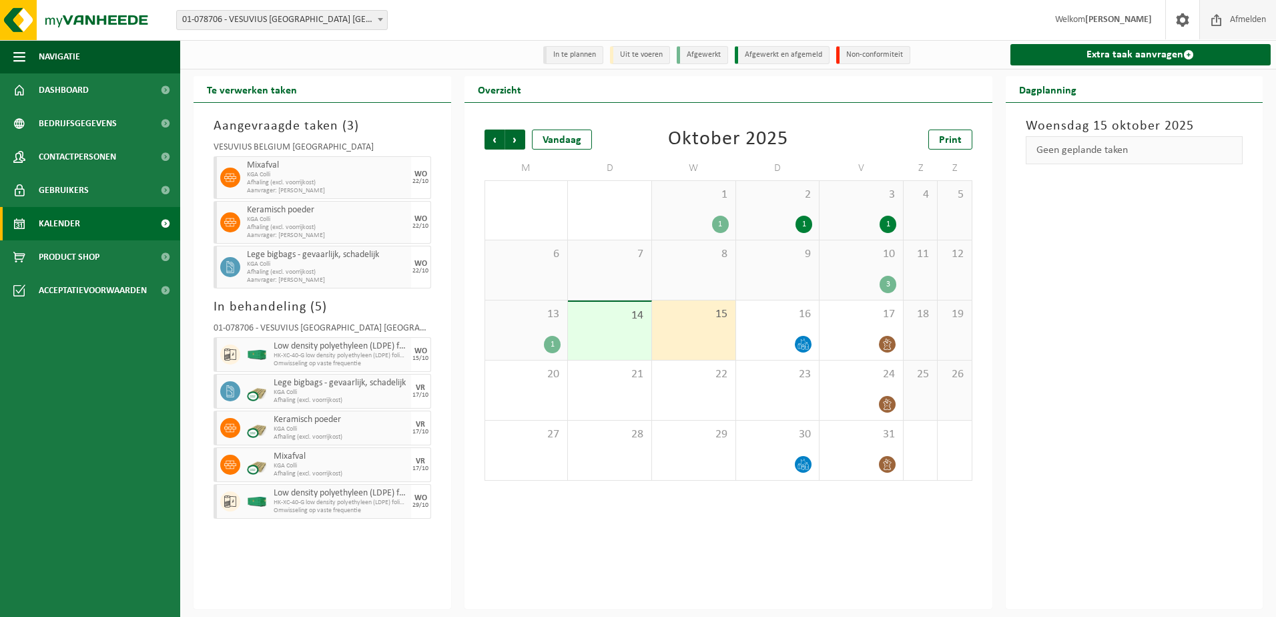
click at [1245, 17] on span "Afmelden" at bounding box center [1247, 19] width 43 height 39
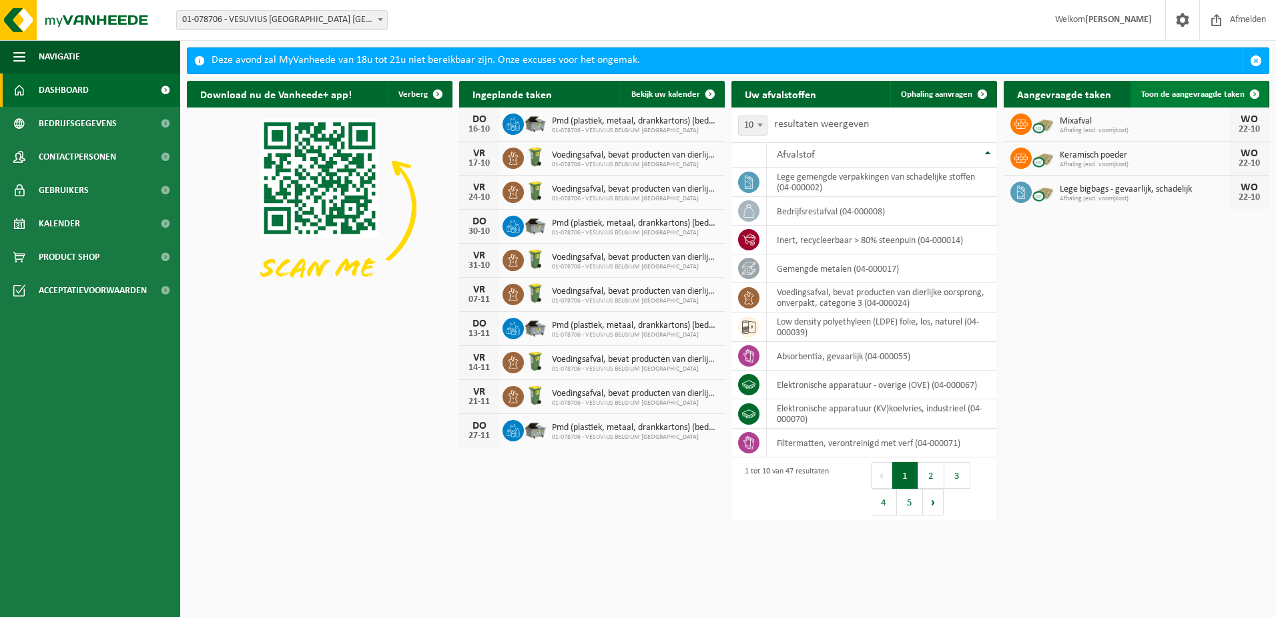
click at [1198, 95] on span "Toon de aangevraagde taken" at bounding box center [1192, 94] width 103 height 9
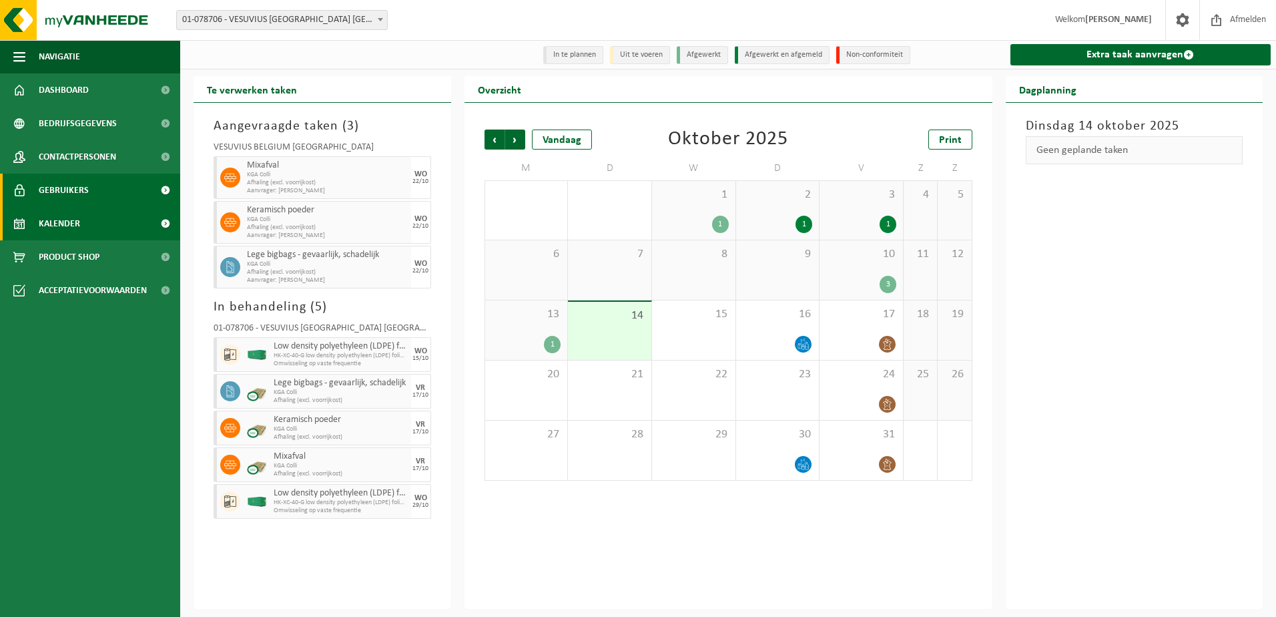
click at [97, 188] on link "Gebruikers" at bounding box center [90, 189] width 180 height 33
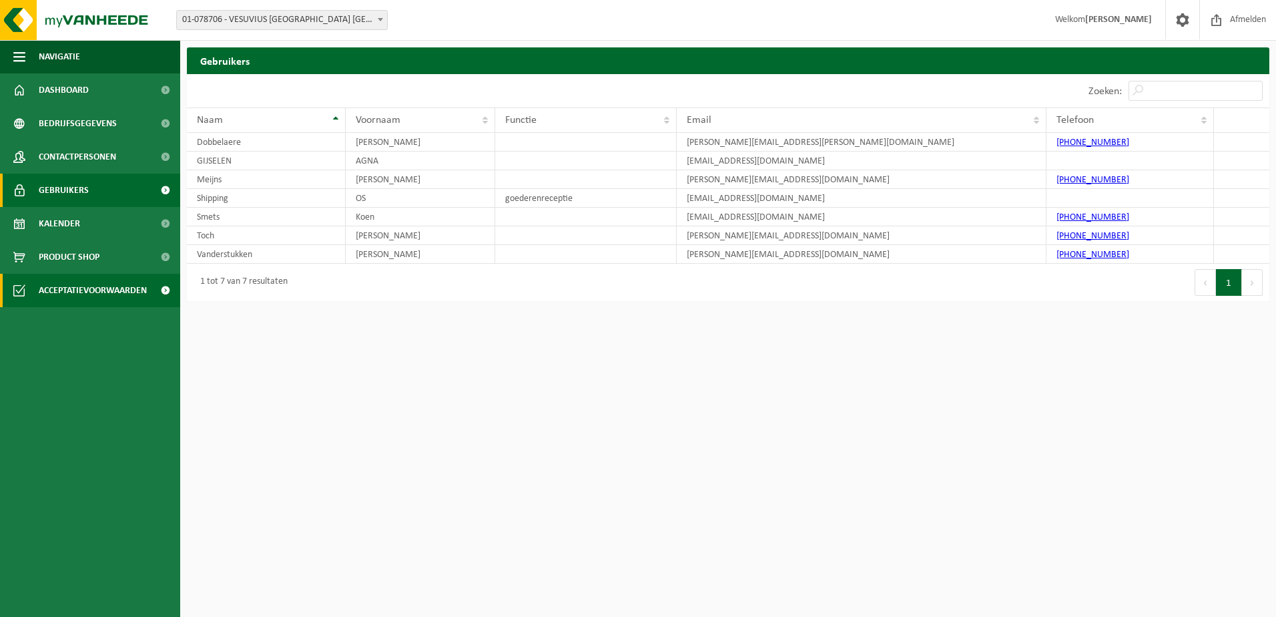
click at [73, 289] on span "Acceptatievoorwaarden" at bounding box center [93, 290] width 108 height 33
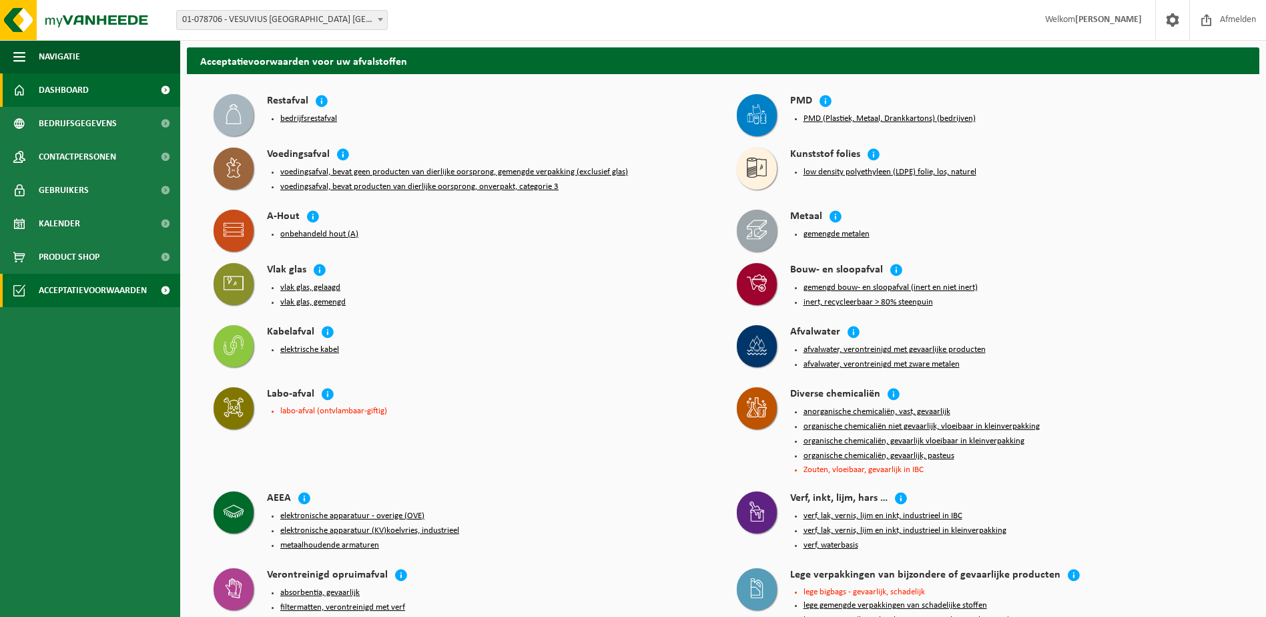
click at [63, 88] on span "Dashboard" at bounding box center [64, 89] width 50 height 33
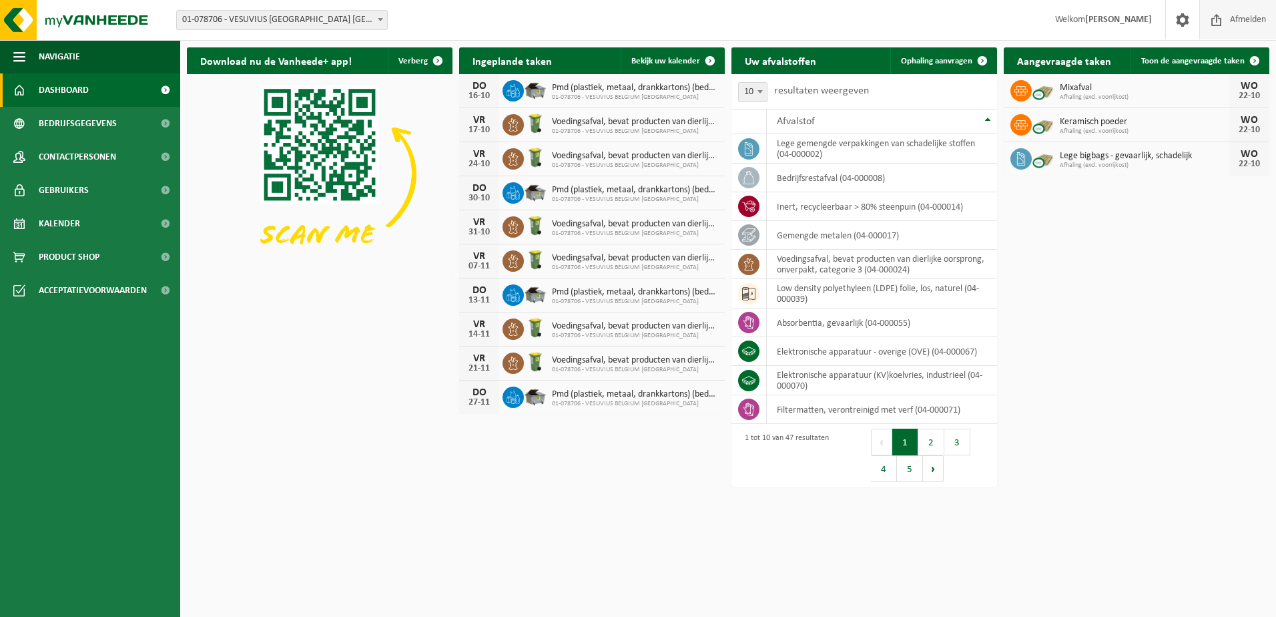
click at [1248, 19] on span "Afmelden" at bounding box center [1247, 19] width 43 height 39
